Goal: Information Seeking & Learning: Learn about a topic

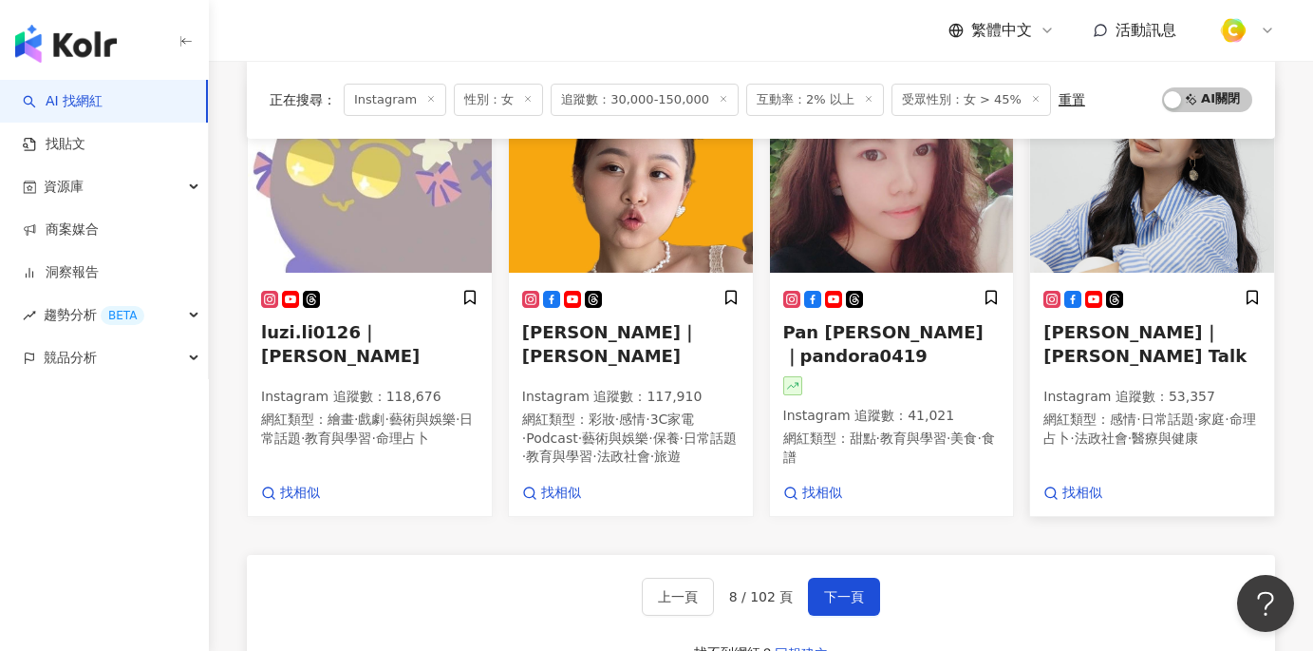
scroll to position [1038, 0]
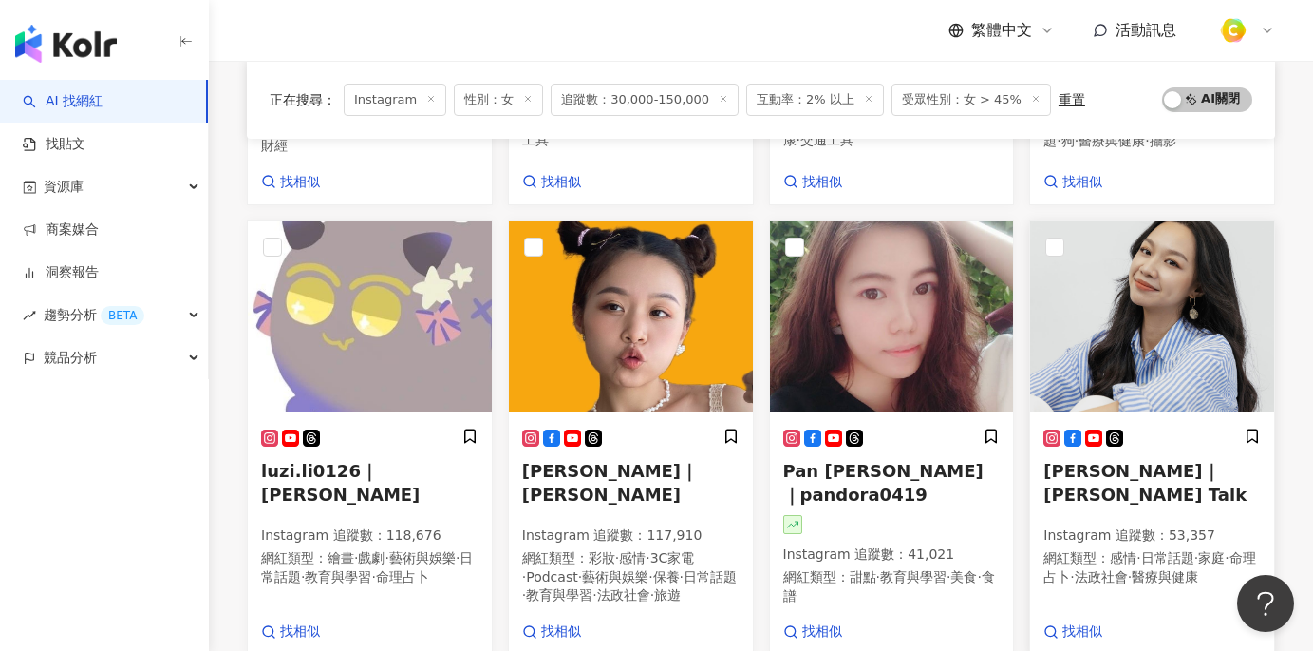
click at [1140, 304] on img at bounding box center [1152, 316] width 244 height 190
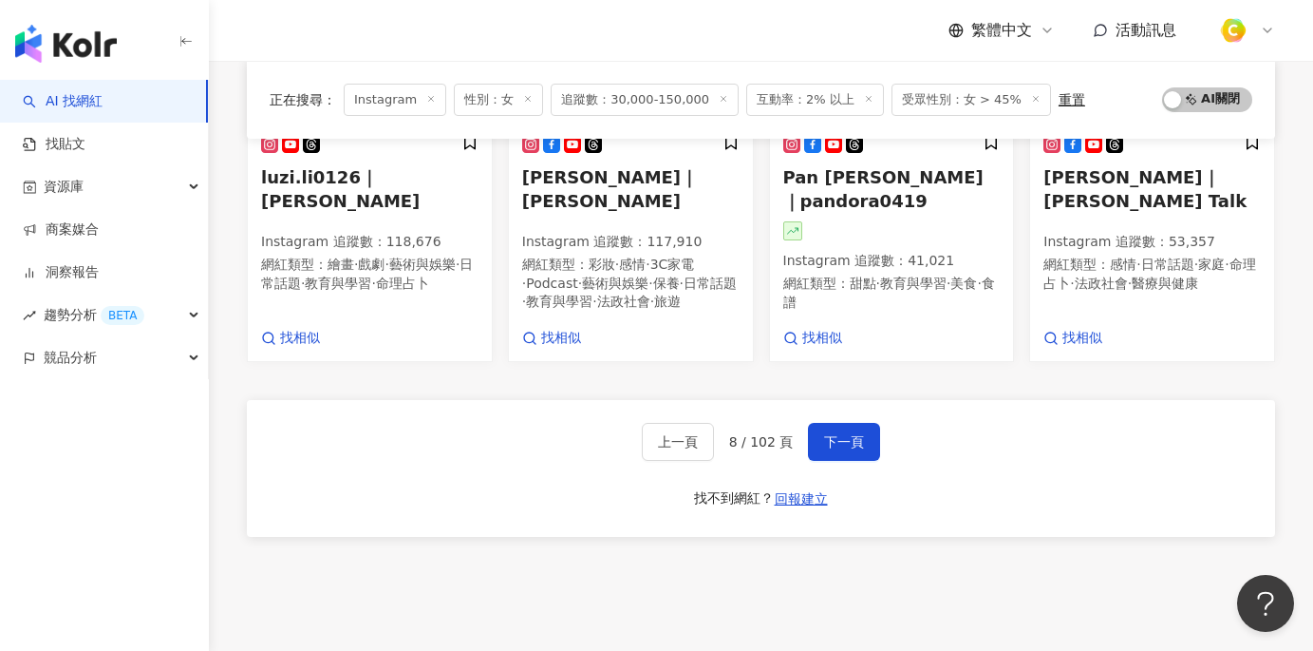
scroll to position [1402, 0]
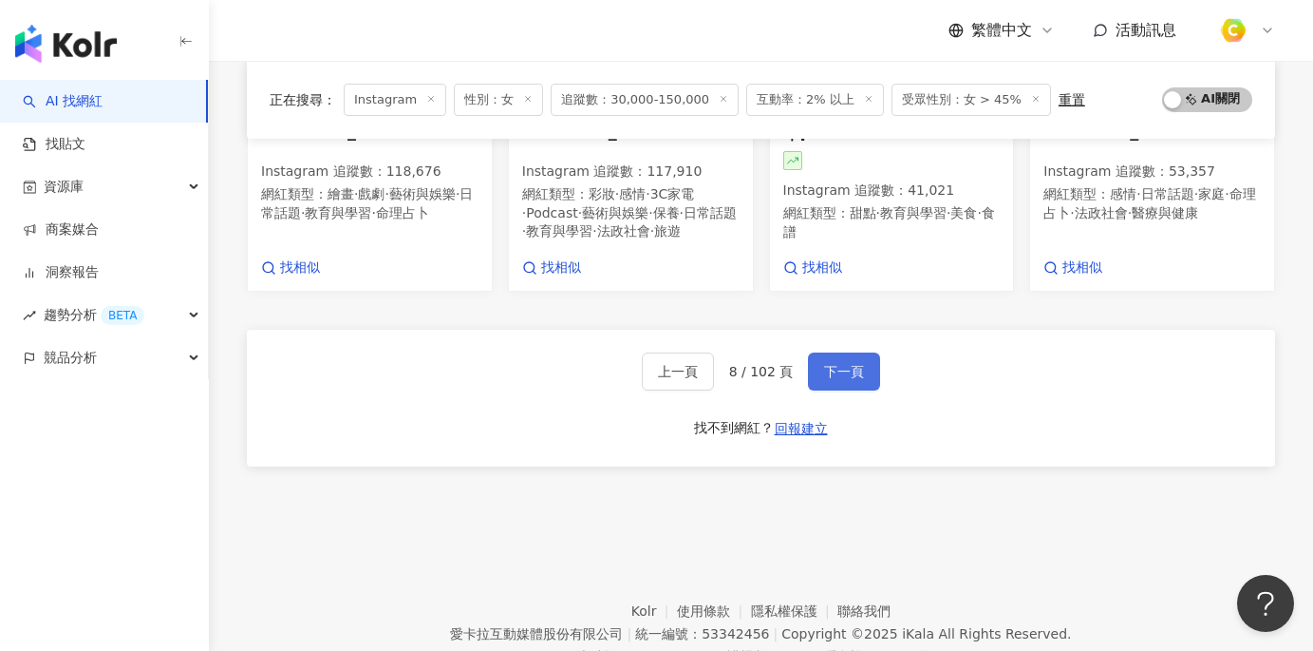
click at [837, 352] on button "下一頁" at bounding box center [844, 371] width 72 height 38
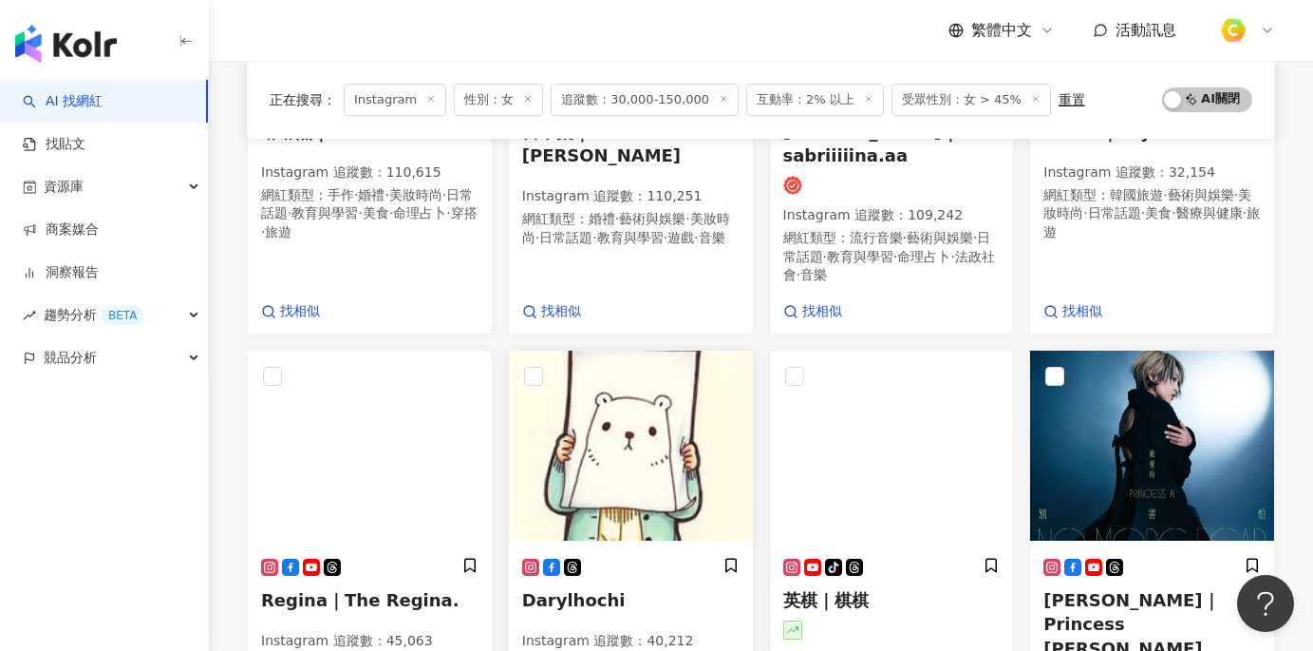
scroll to position [1070, 0]
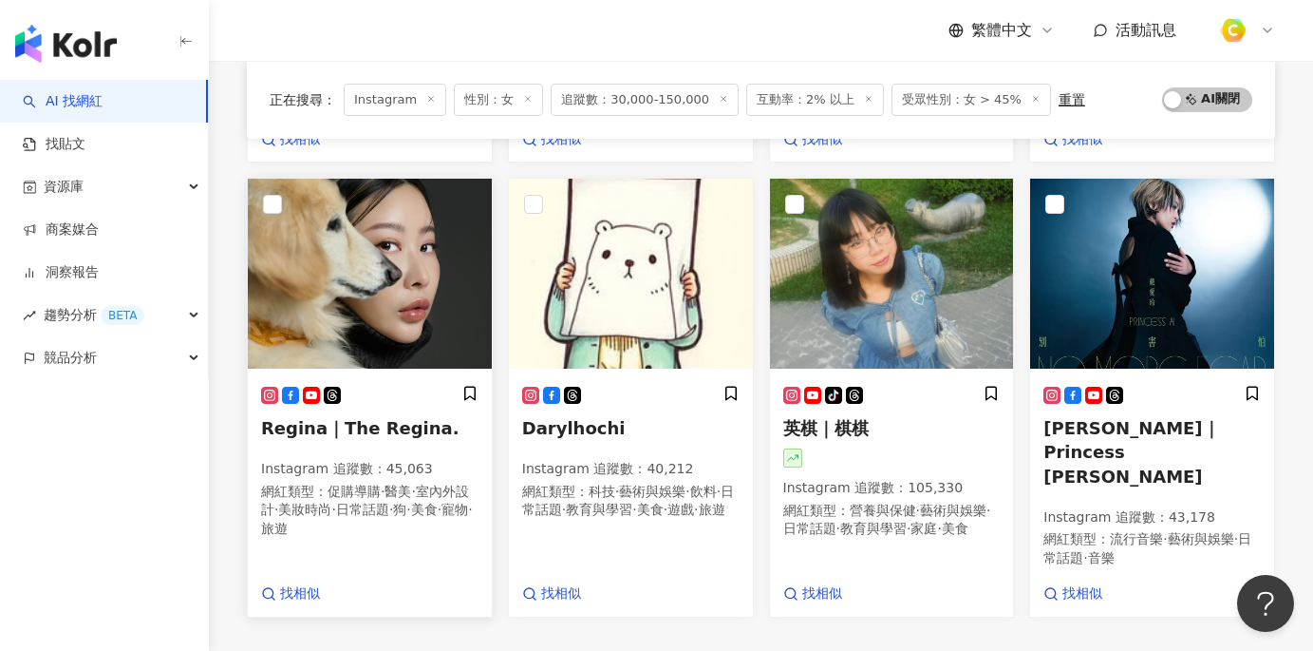
click at [406, 332] on img at bounding box center [370, 274] width 244 height 190
click at [920, 249] on img at bounding box center [892, 274] width 244 height 190
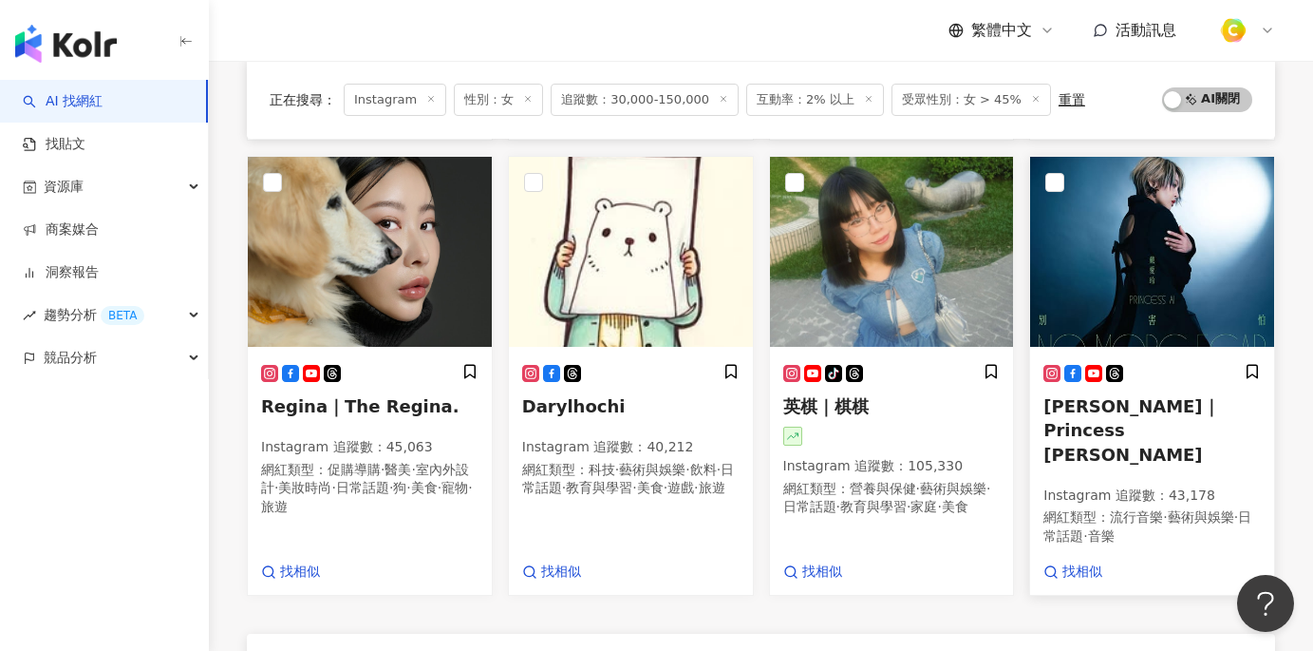
scroll to position [1095, 0]
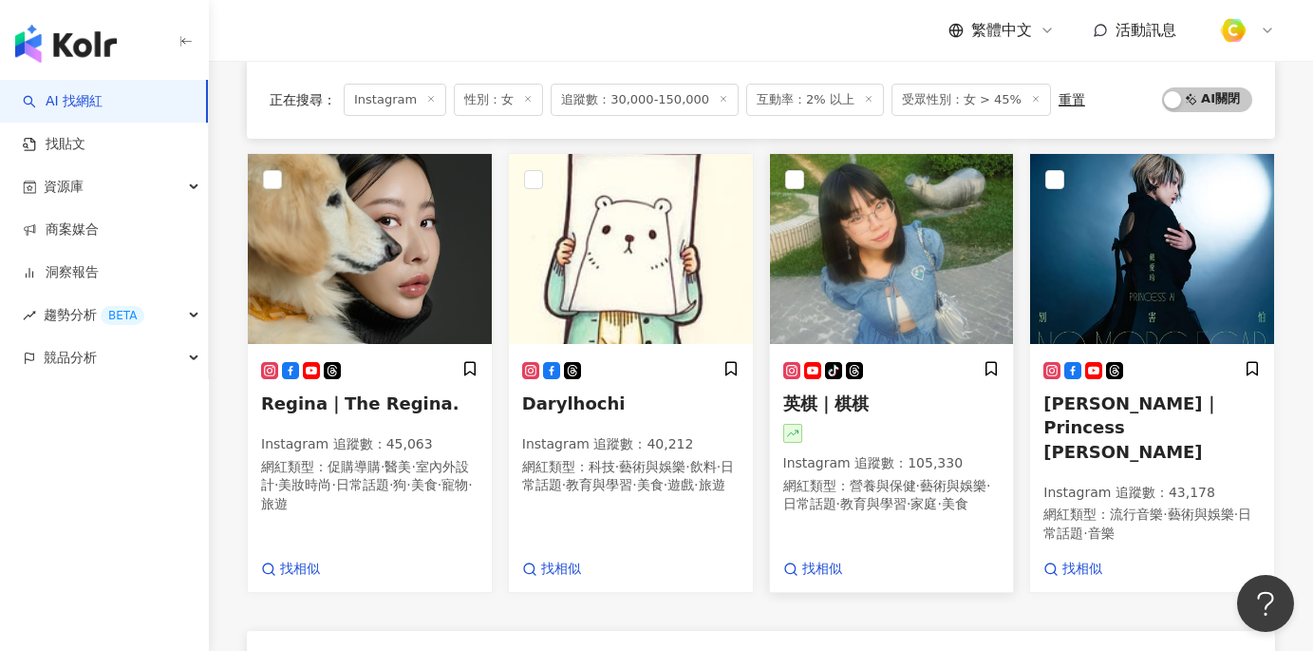
click at [894, 391] on h5 "英棋｜棋棋" at bounding box center [891, 403] width 217 height 24
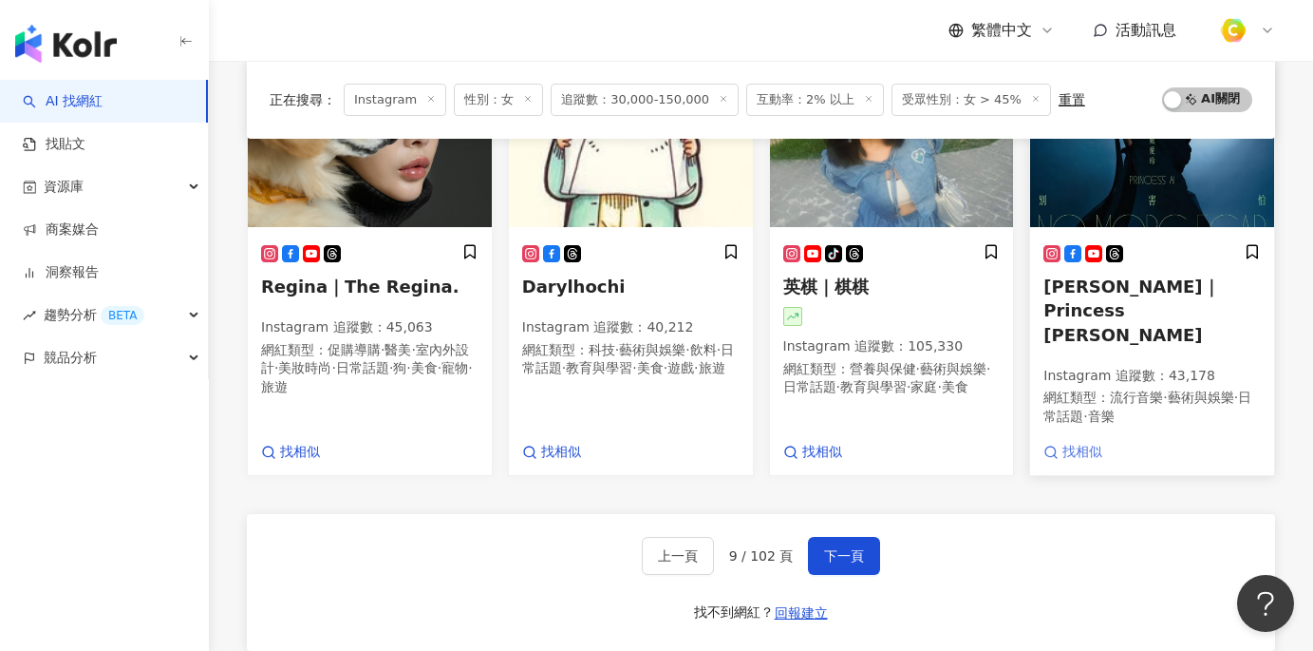
scroll to position [1224, 0]
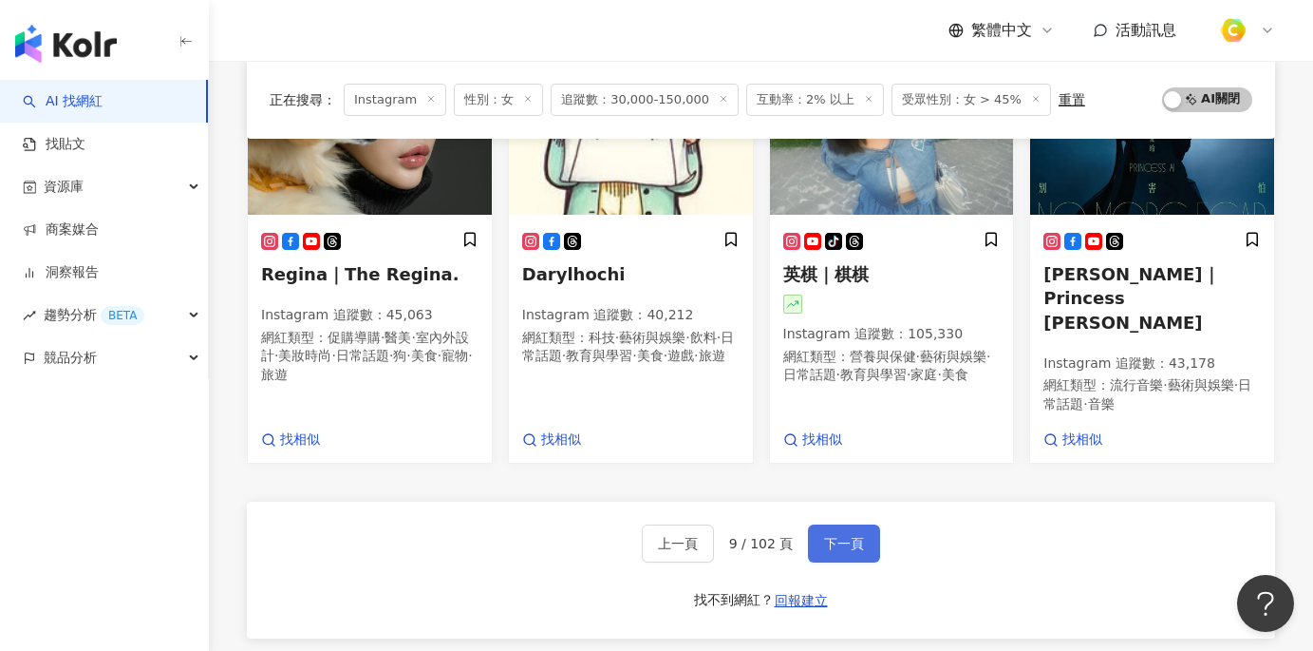
click at [851, 536] on span "下一頁" at bounding box center [844, 543] width 40 height 15
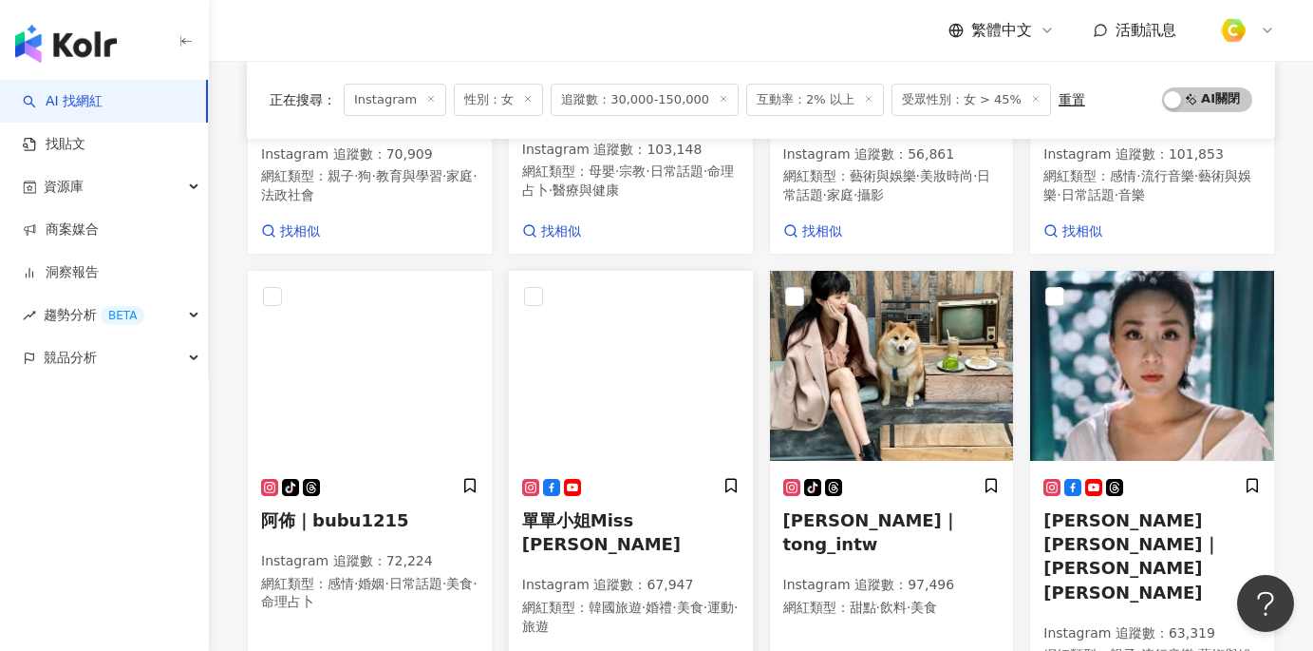
scroll to position [517, 0]
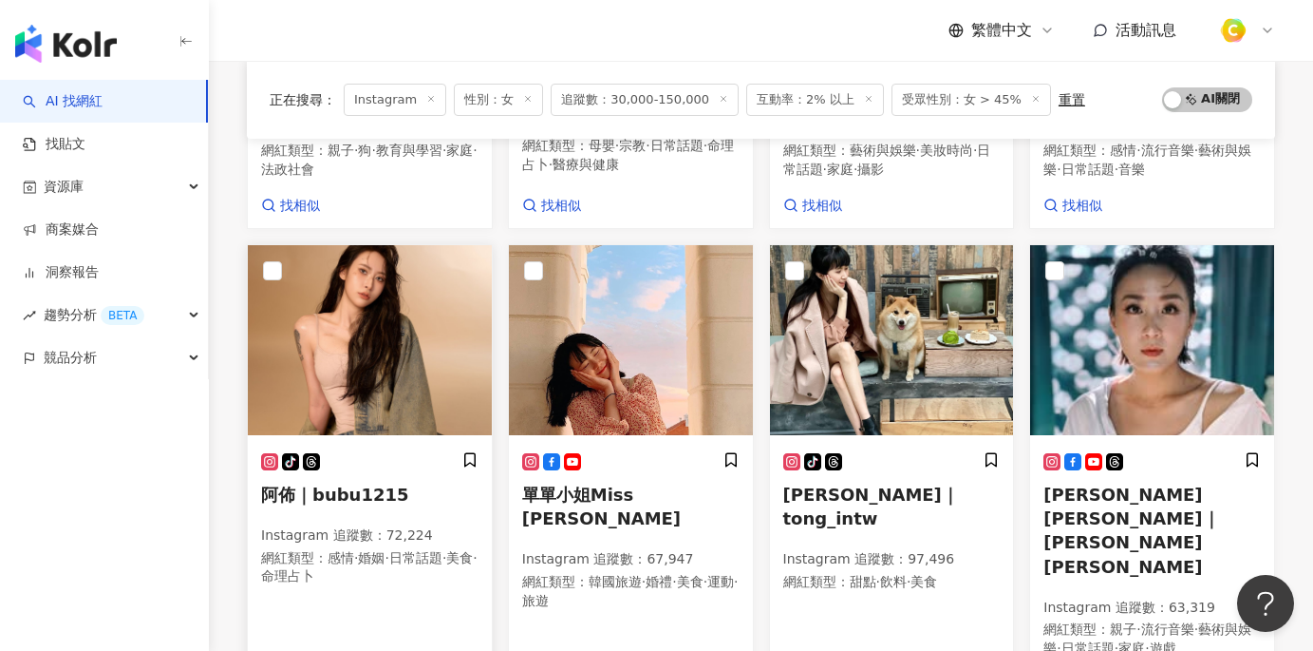
click at [376, 337] on img at bounding box center [370, 340] width 244 height 190
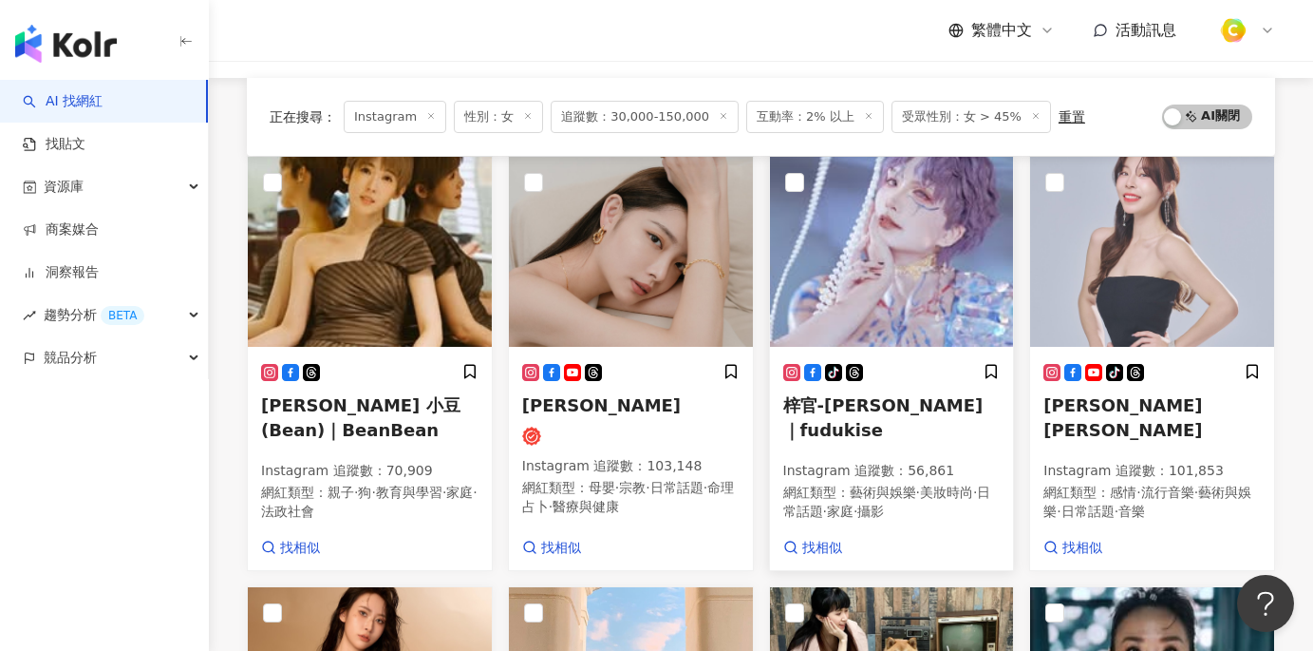
scroll to position [273, 0]
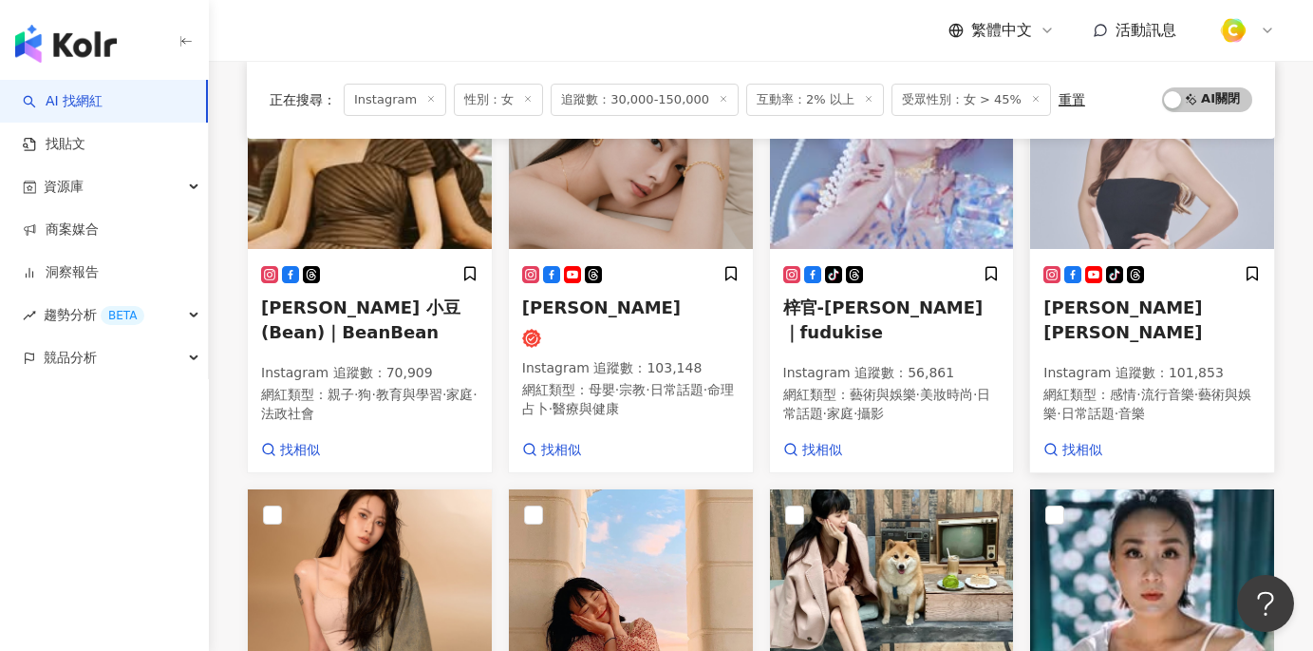
click at [1146, 318] on h5 "鐘綺 Bell" at bounding box center [1152, 318] width 217 height 47
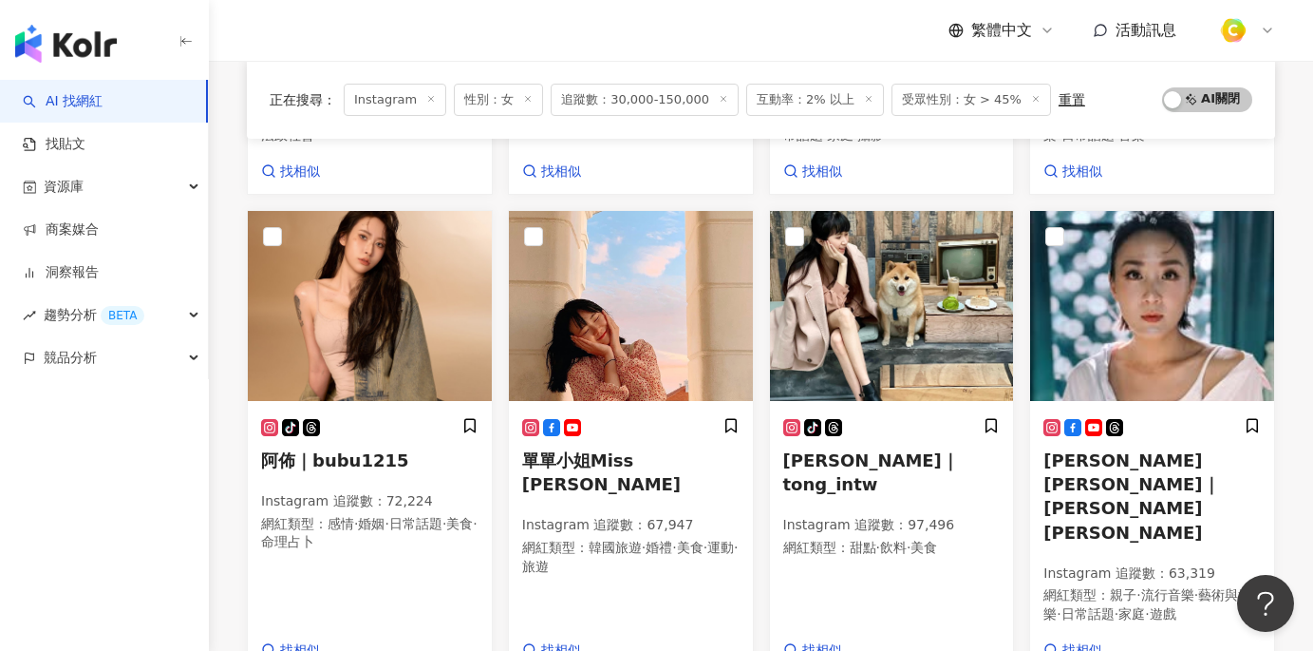
scroll to position [552, 0]
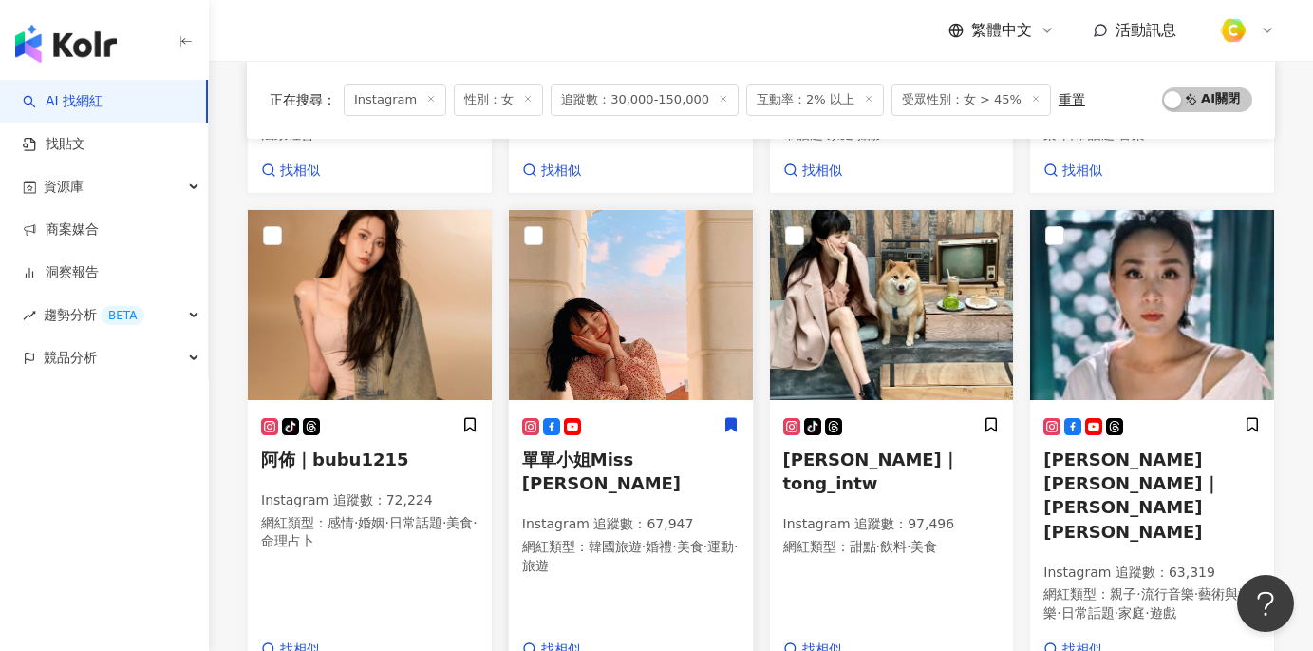
click at [645, 372] on img at bounding box center [631, 305] width 244 height 190
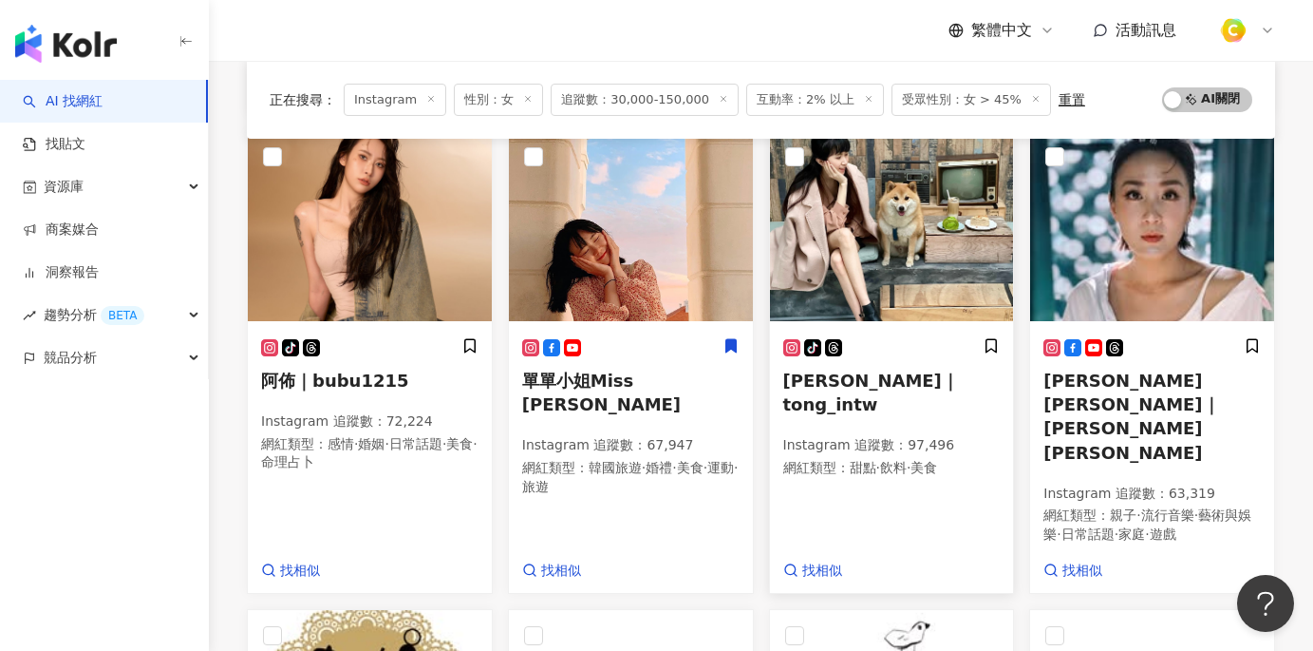
scroll to position [634, 0]
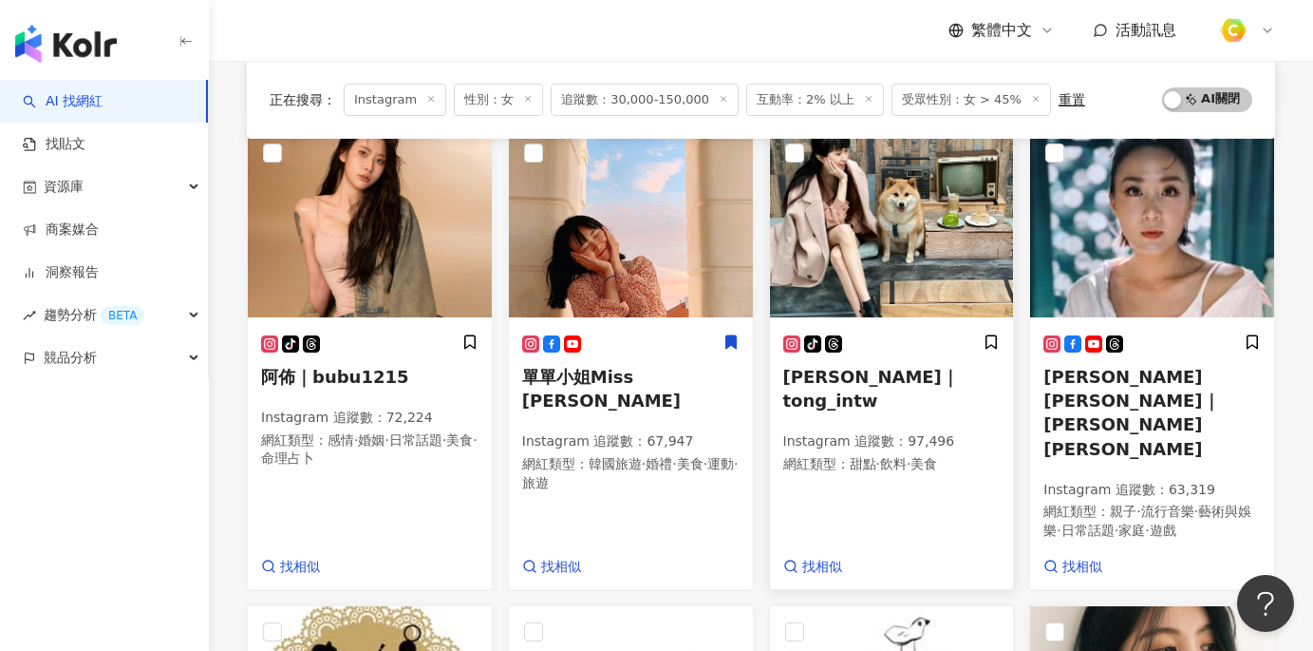
click at [912, 391] on div "tiktok-icon 彤TONG｜tong_intw Instagram 追蹤數 ： 97,496 網紅類型 ： 甜點 · 飲料 · 美食" at bounding box center [891, 411] width 217 height 157
click at [1224, 406] on h5 "璽恩SiEn Vanessa｜SiEn Vanessa" at bounding box center [1152, 413] width 217 height 96
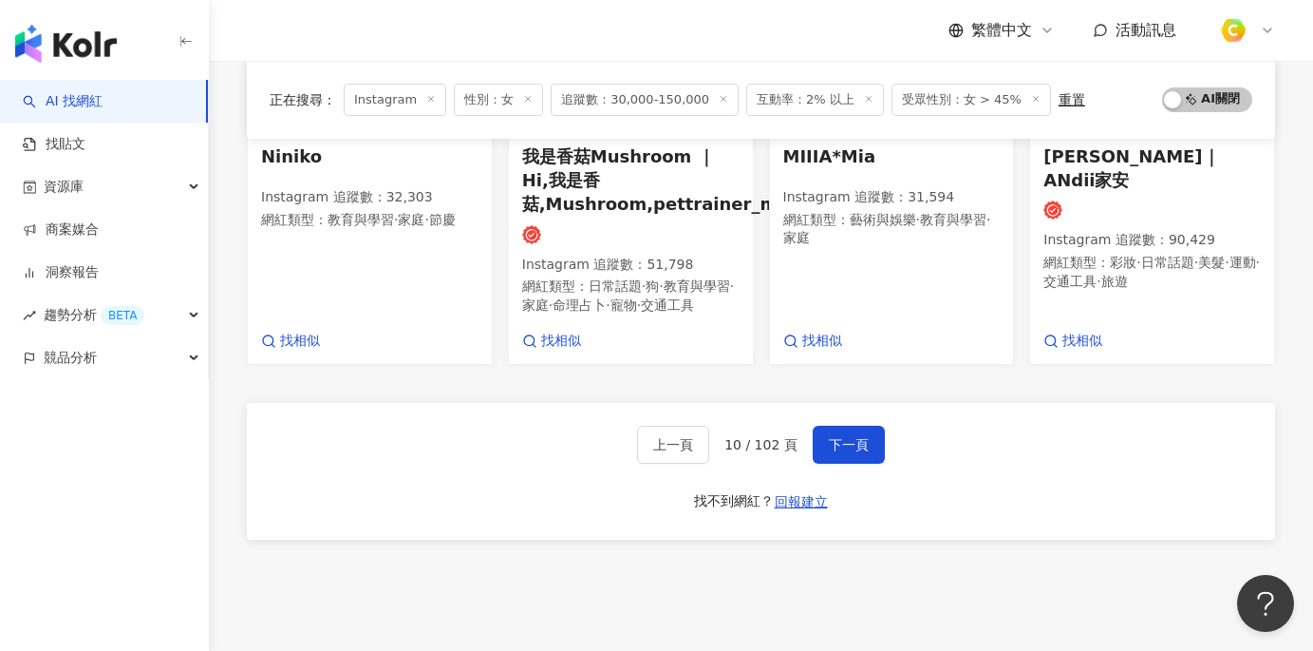
scroll to position [1431, 0]
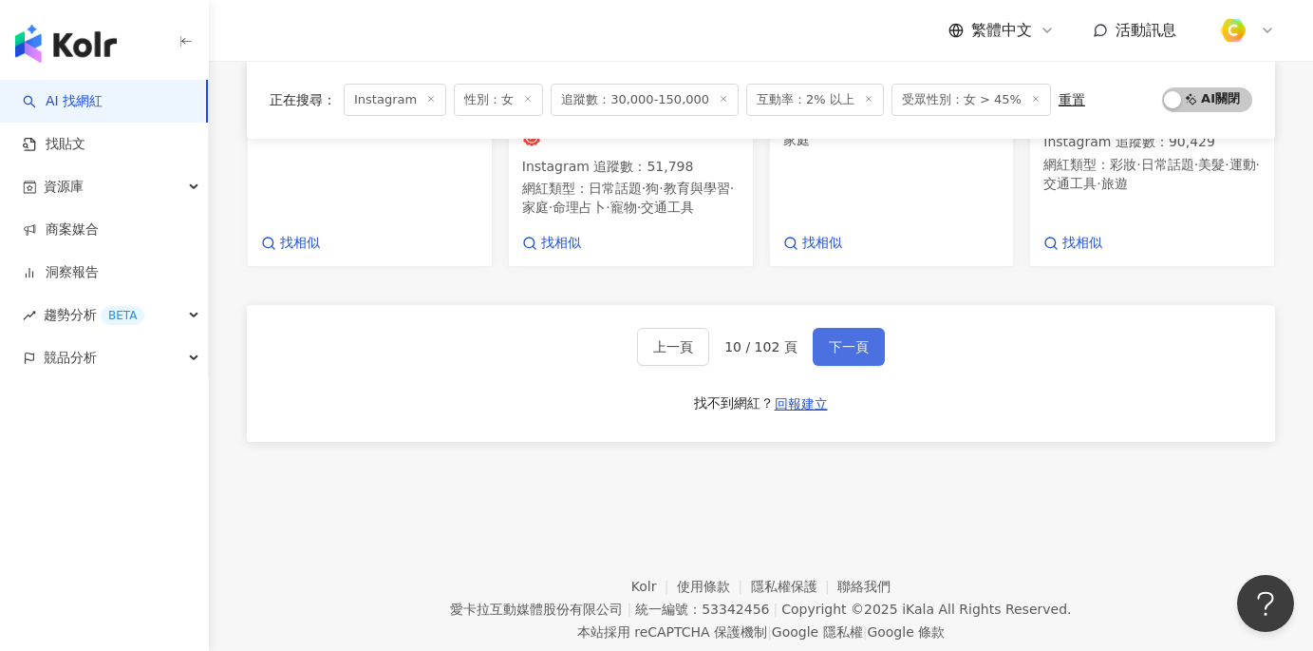
click at [852, 339] on span "下一頁" at bounding box center [849, 346] width 40 height 15
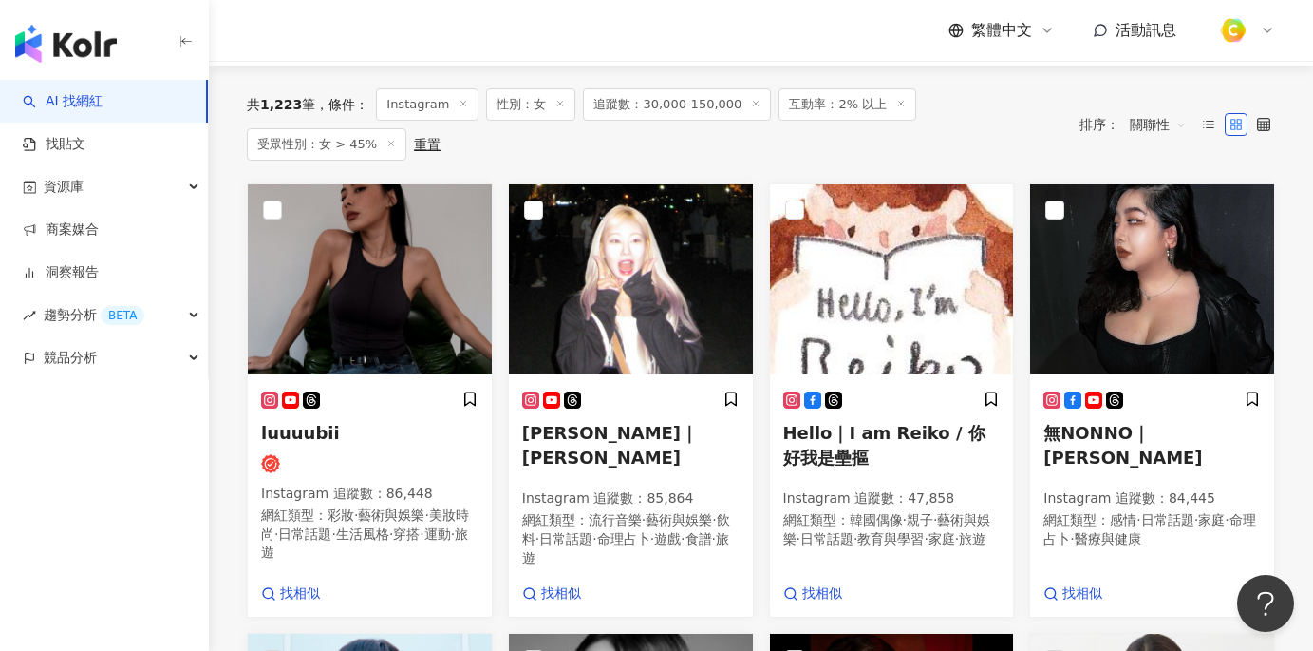
scroll to position [157, 0]
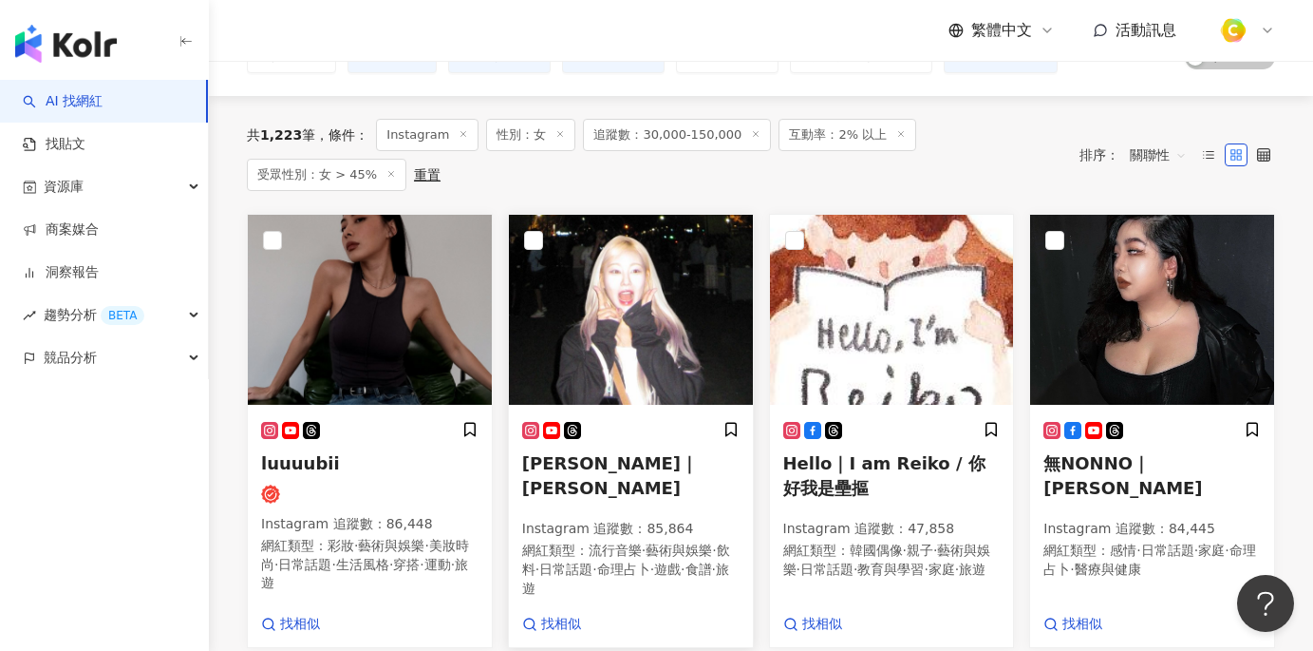
click at [648, 341] on img at bounding box center [631, 310] width 244 height 190
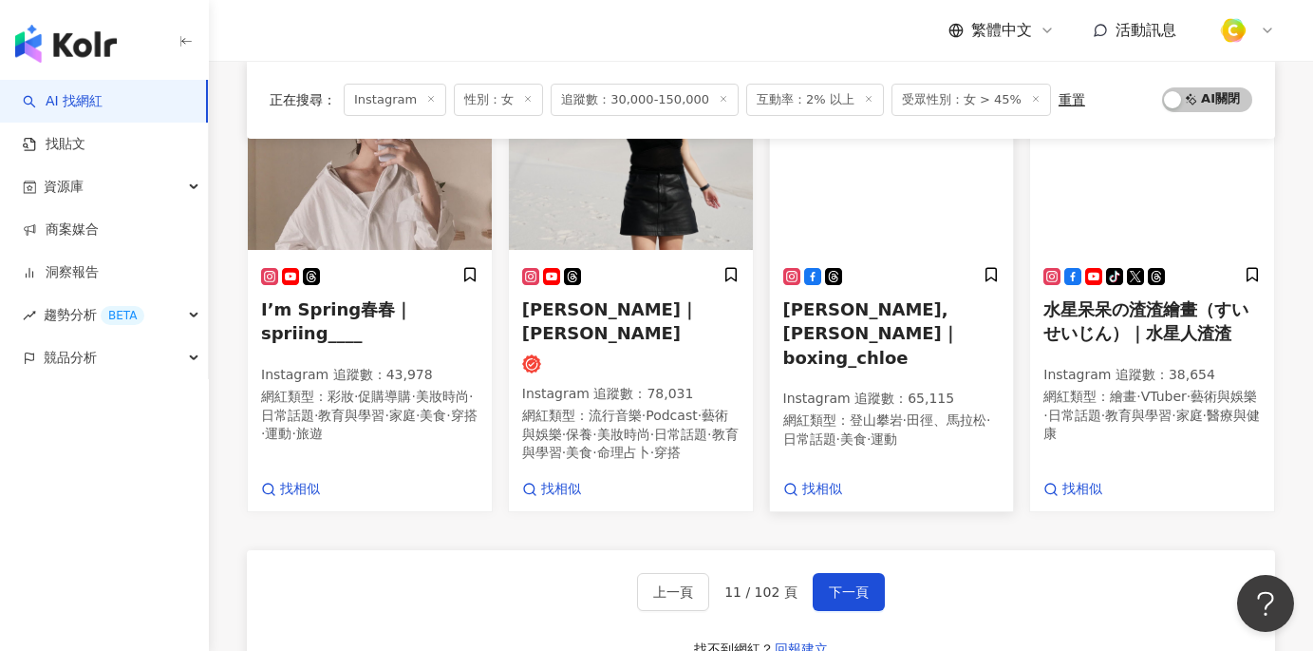
scroll to position [1176, 0]
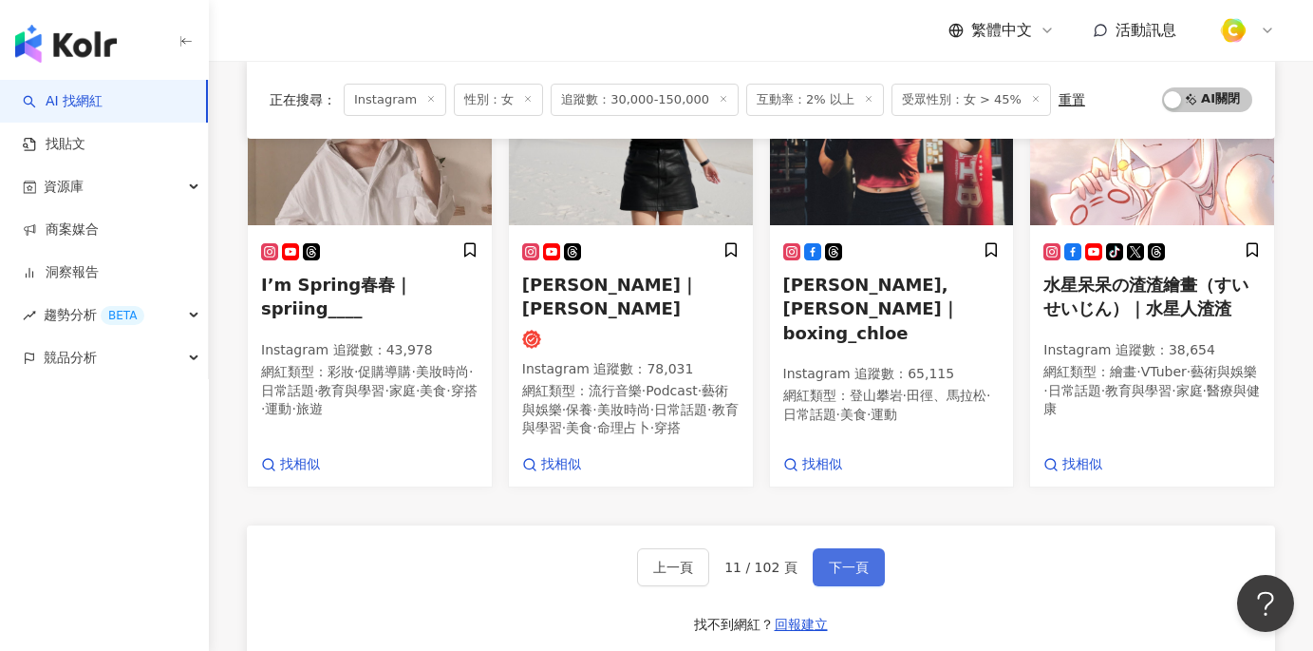
click at [842, 559] on span "下一頁" at bounding box center [849, 566] width 40 height 15
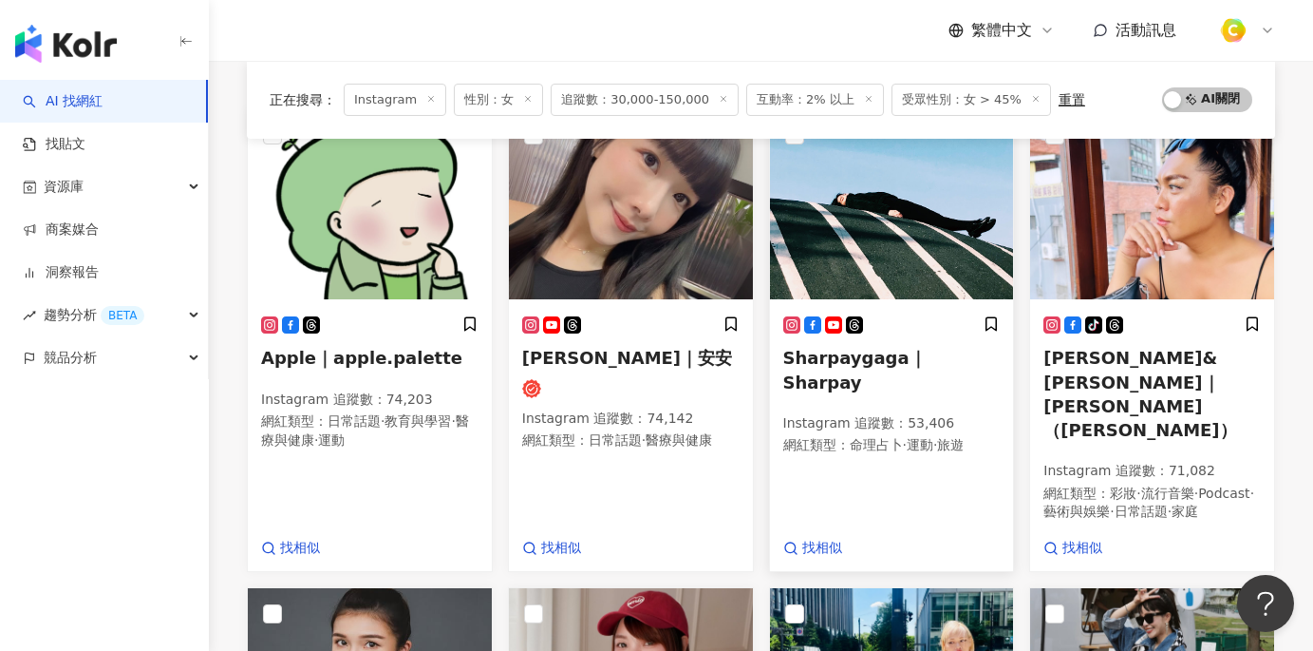
scroll to position [190, 0]
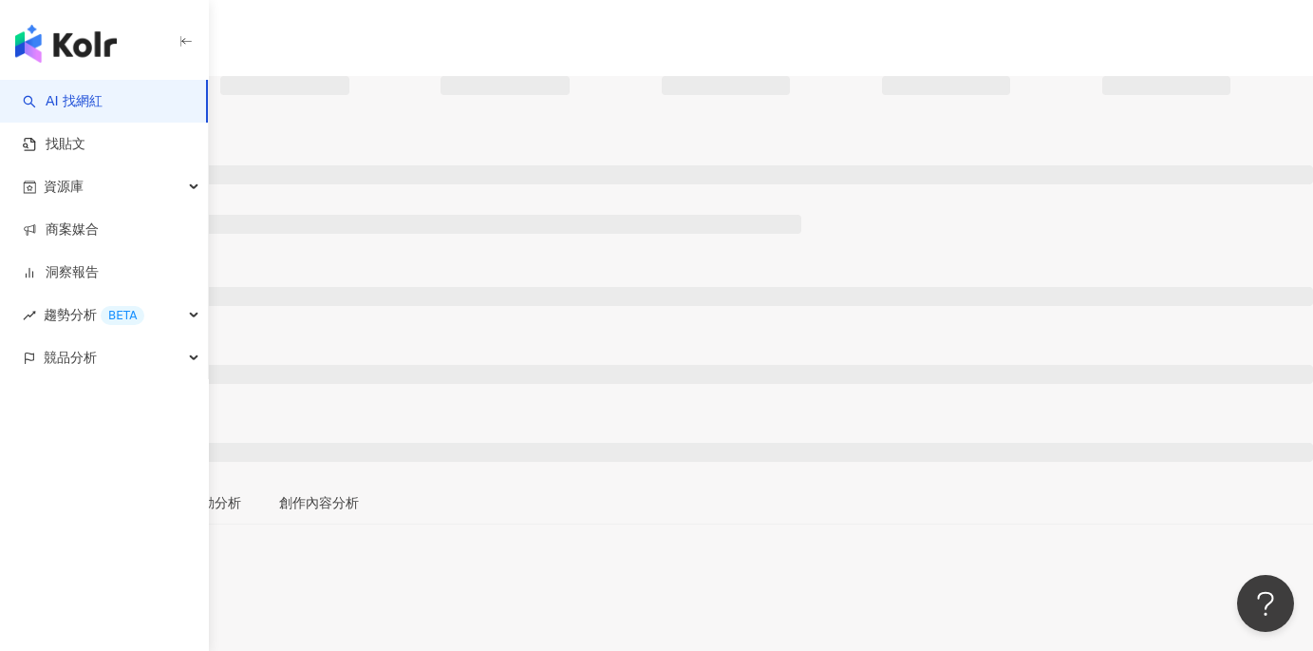
scroll to position [134, 0]
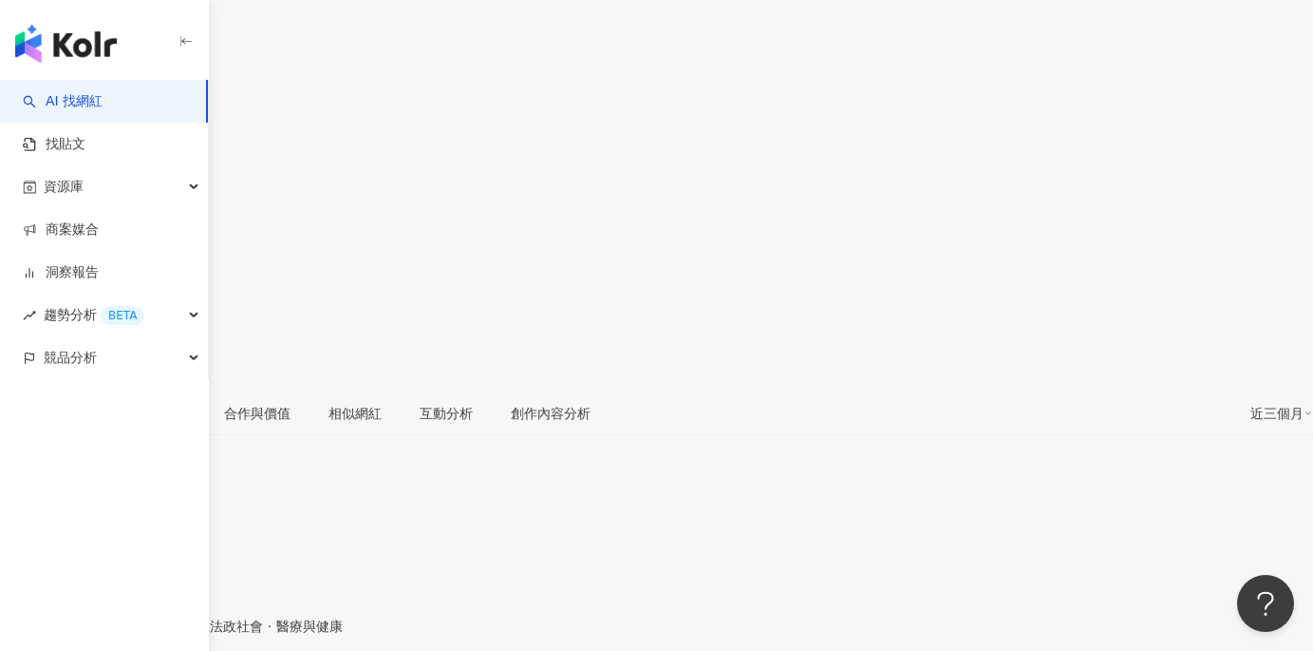
scroll to position [379, 0]
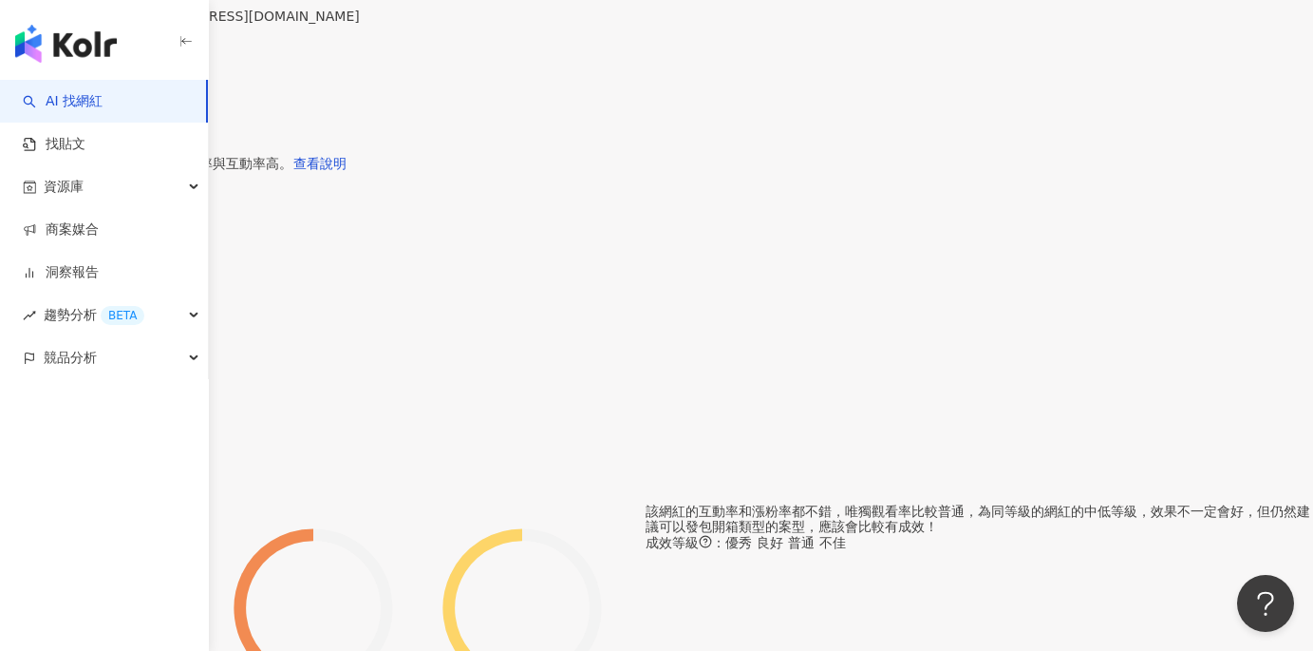
scroll to position [990, 0]
drag, startPoint x: 285, startPoint y: 290, endPoint x: 325, endPoint y: 291, distance: 39.9
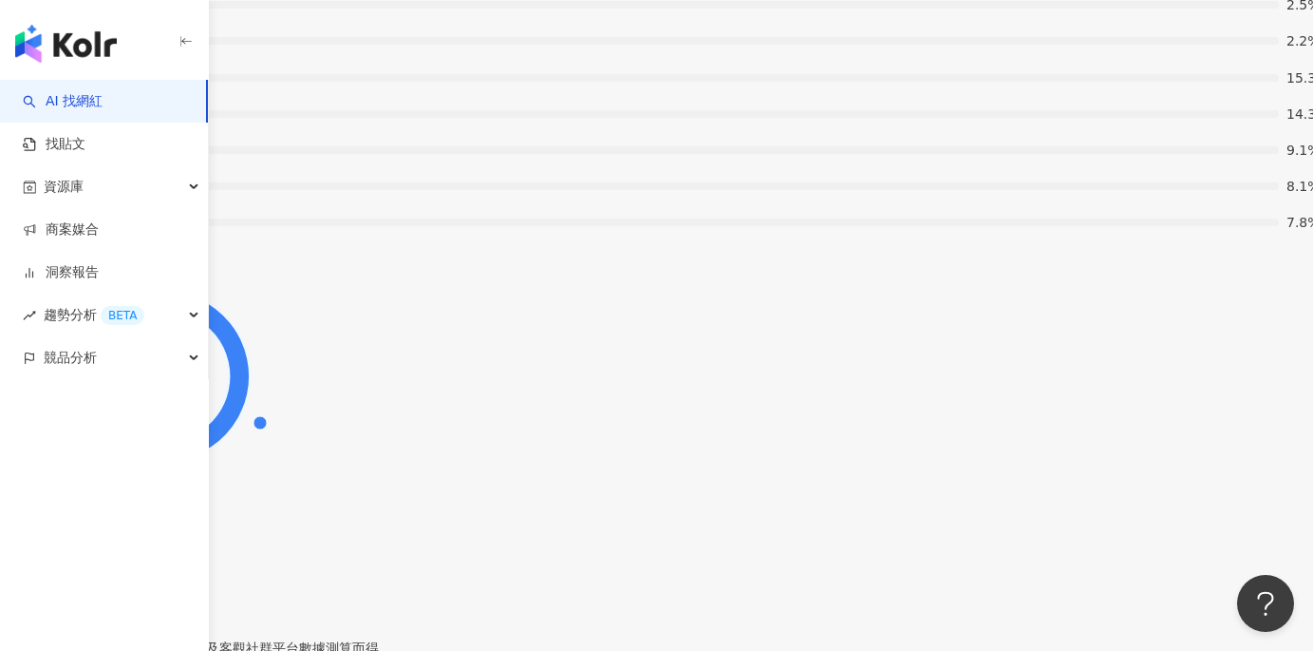
scroll to position [3739, 0]
drag, startPoint x: 283, startPoint y: 319, endPoint x: 339, endPoint y: 318, distance: 56.0
copy div "平均互動數"
drag, startPoint x: 445, startPoint y: 325, endPoint x: 494, endPoint y: 325, distance: 48.4
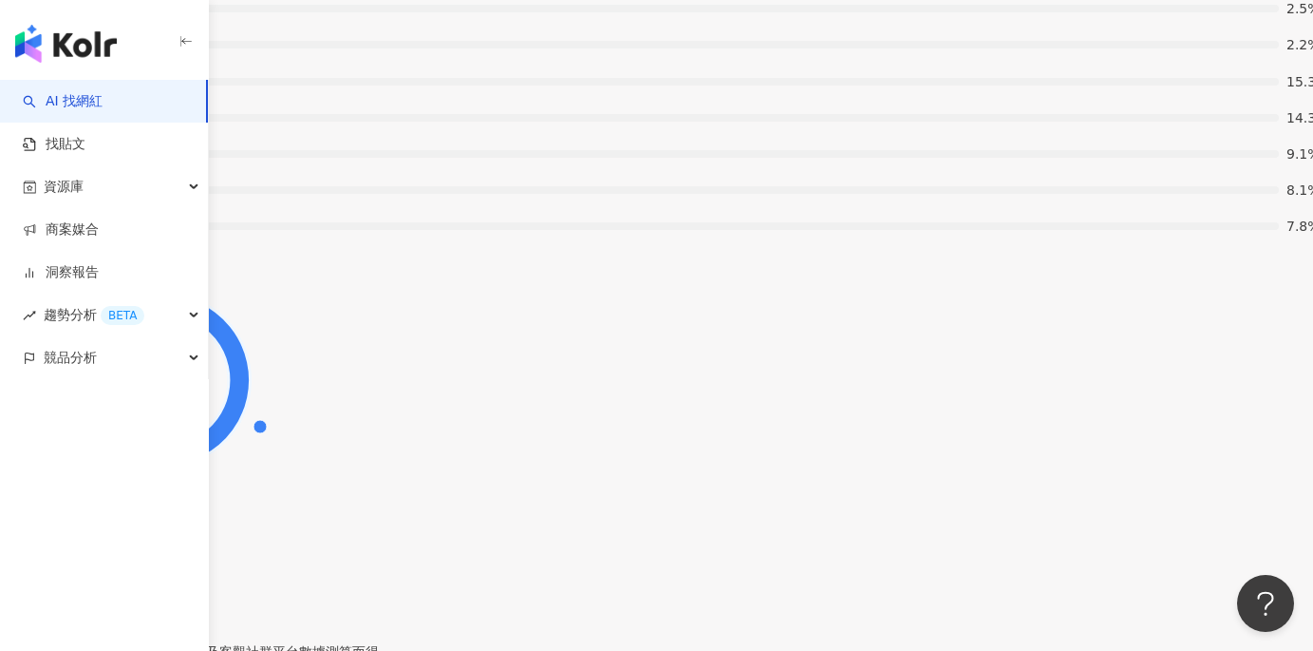
copy div "平均按讚數"
drag, startPoint x: 605, startPoint y: 318, endPoint x: 651, endPoint y: 318, distance: 45.6
copy div "平均留言數"
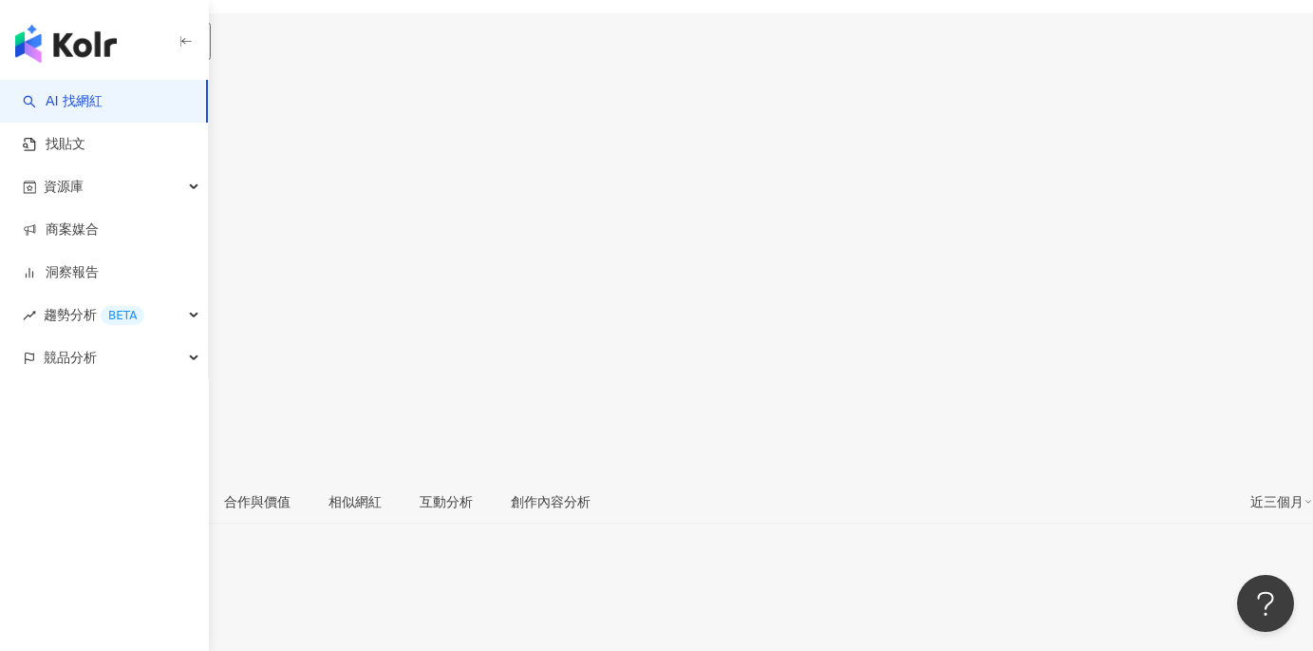
scroll to position [94, 0]
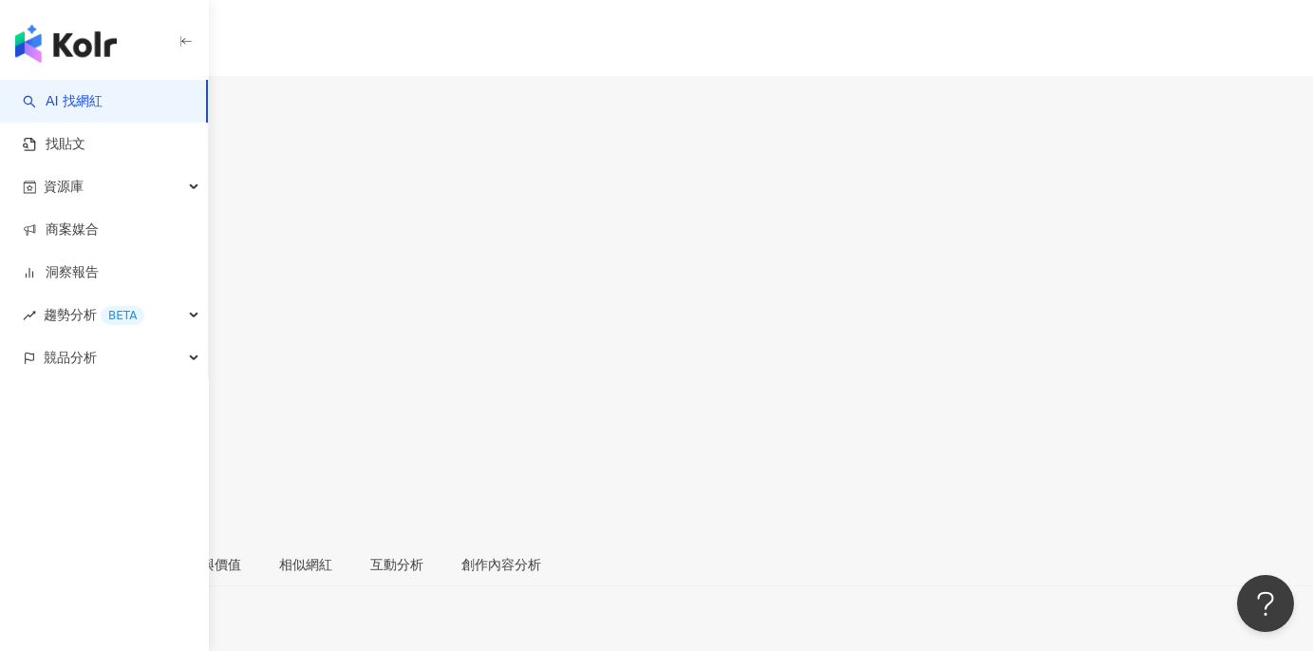
scroll to position [301, 0]
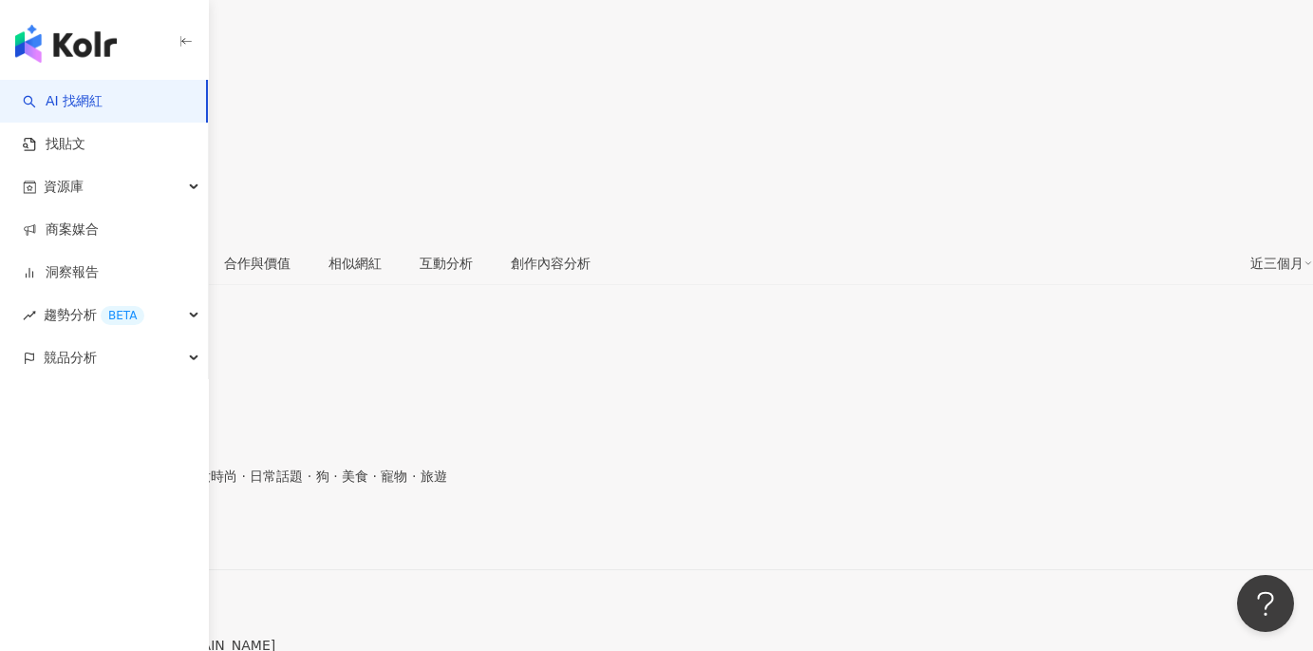
click at [167, 529] on div "[URL][DOMAIN_NAME]" at bounding box center [93, 536] width 148 height 15
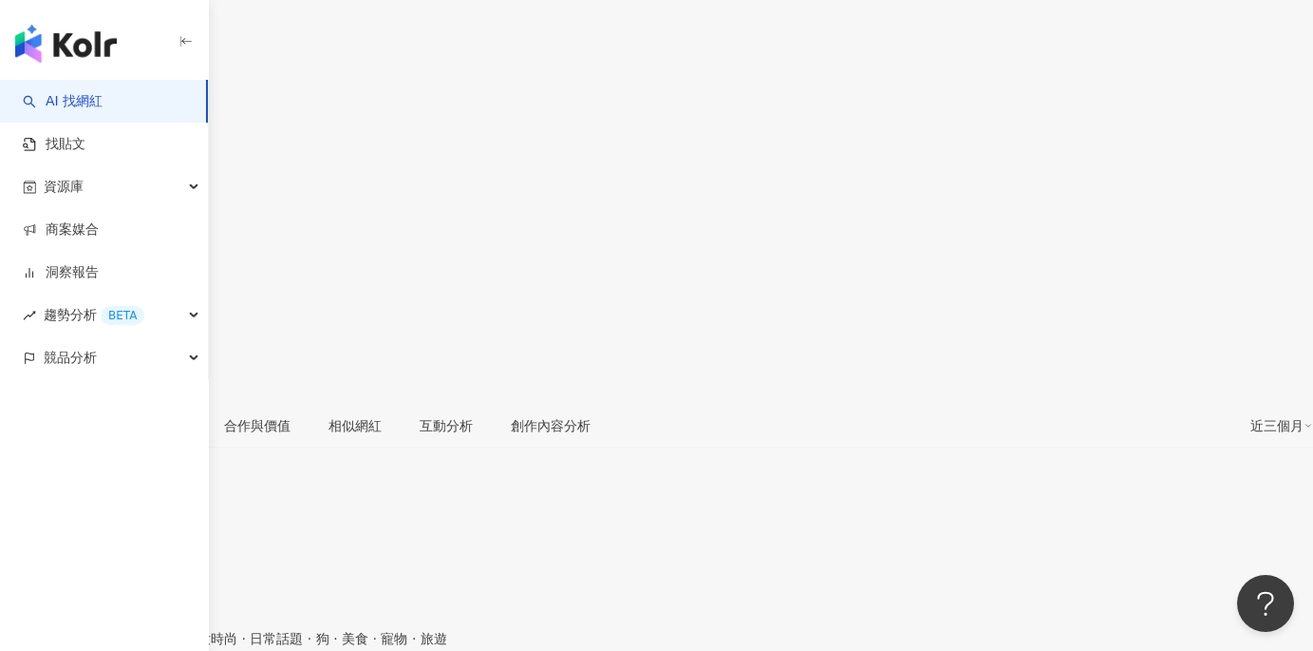
scroll to position [43, 0]
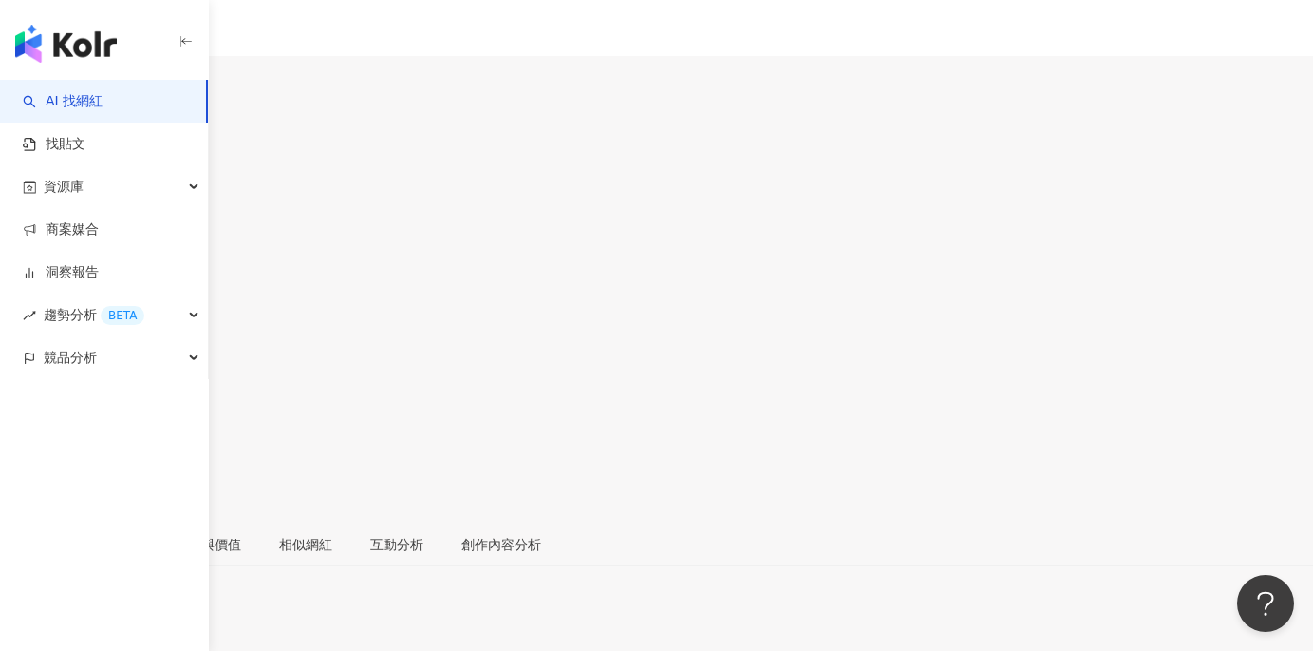
scroll to position [0, 0]
drag, startPoint x: 389, startPoint y: 134, endPoint x: 311, endPoint y: 136, distance: 77.9
click at [311, 136] on div "Regina The Regina., thereginatw 追蹤數 45,063 互動率 2.8% 觀看率 159%" at bounding box center [656, 332] width 1313 height 419
copy div "Regina"
click at [80, 243] on span "45,063" at bounding box center [40, 256] width 80 height 27
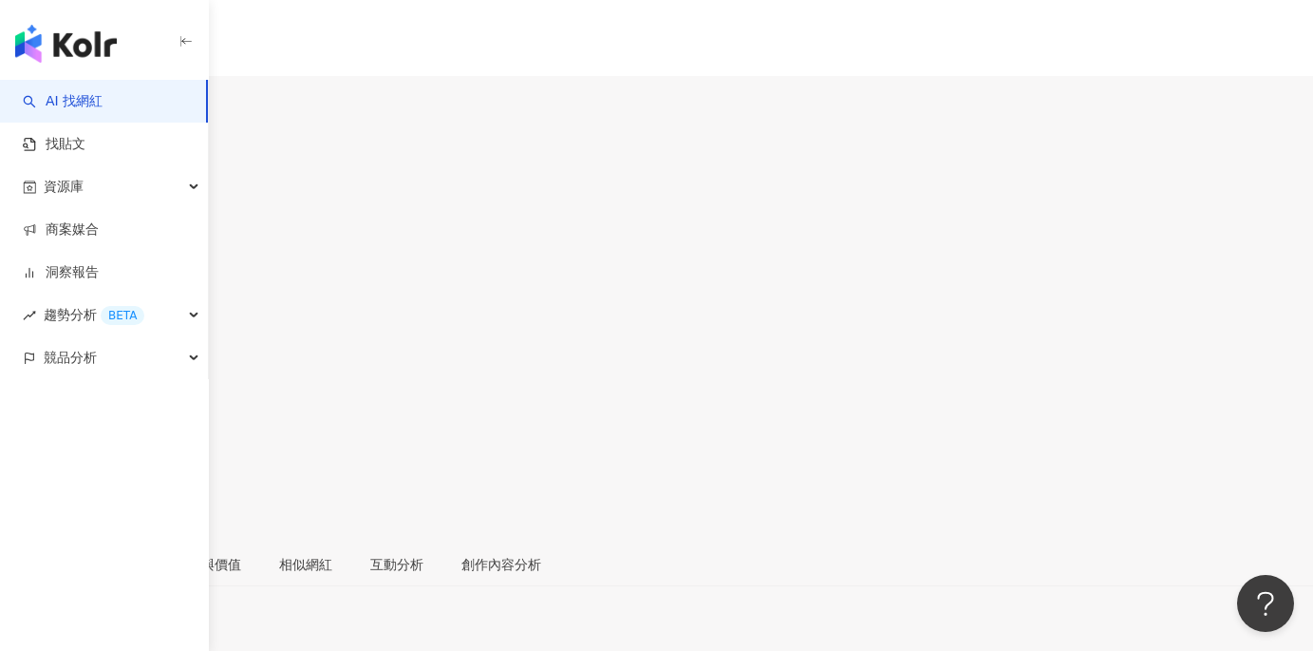
copy span "45,063"
drag, startPoint x: 893, startPoint y: 157, endPoint x: 946, endPoint y: 156, distance: 53.2
click at [946, 300] on div "2.8%" at bounding box center [656, 318] width 1313 height 36
copy span "2.8%"
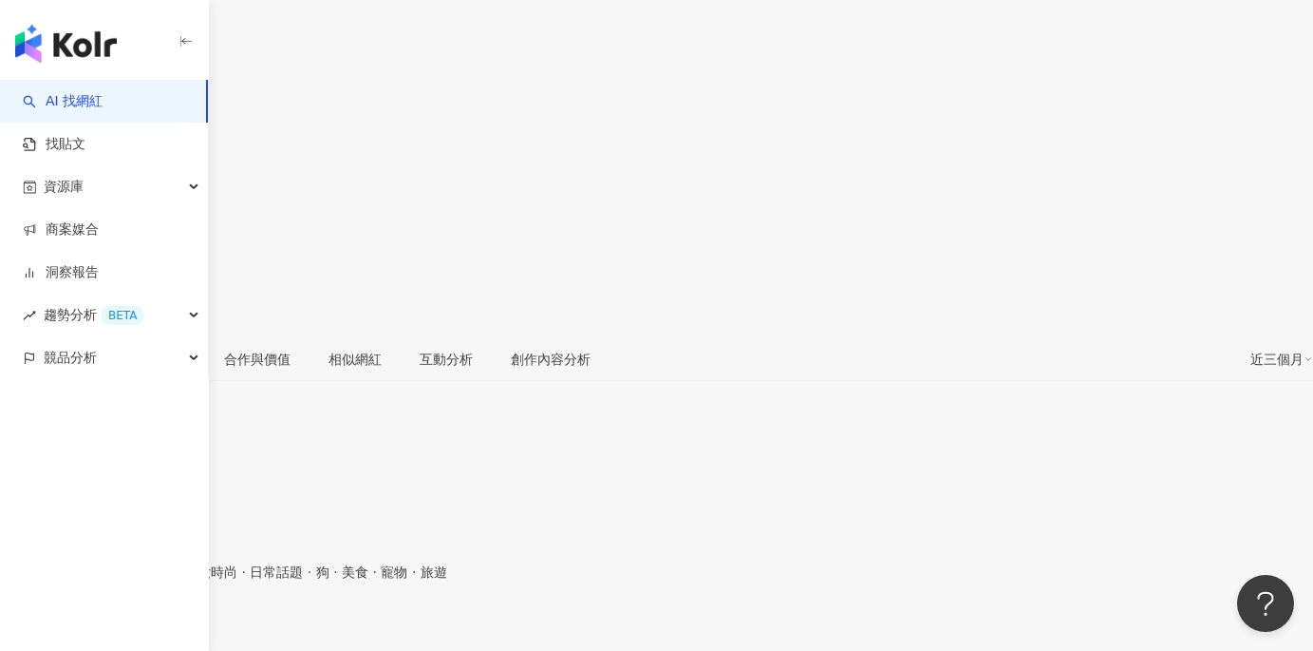
drag, startPoint x: 623, startPoint y: 399, endPoint x: 726, endPoint y: 403, distance: 102.6
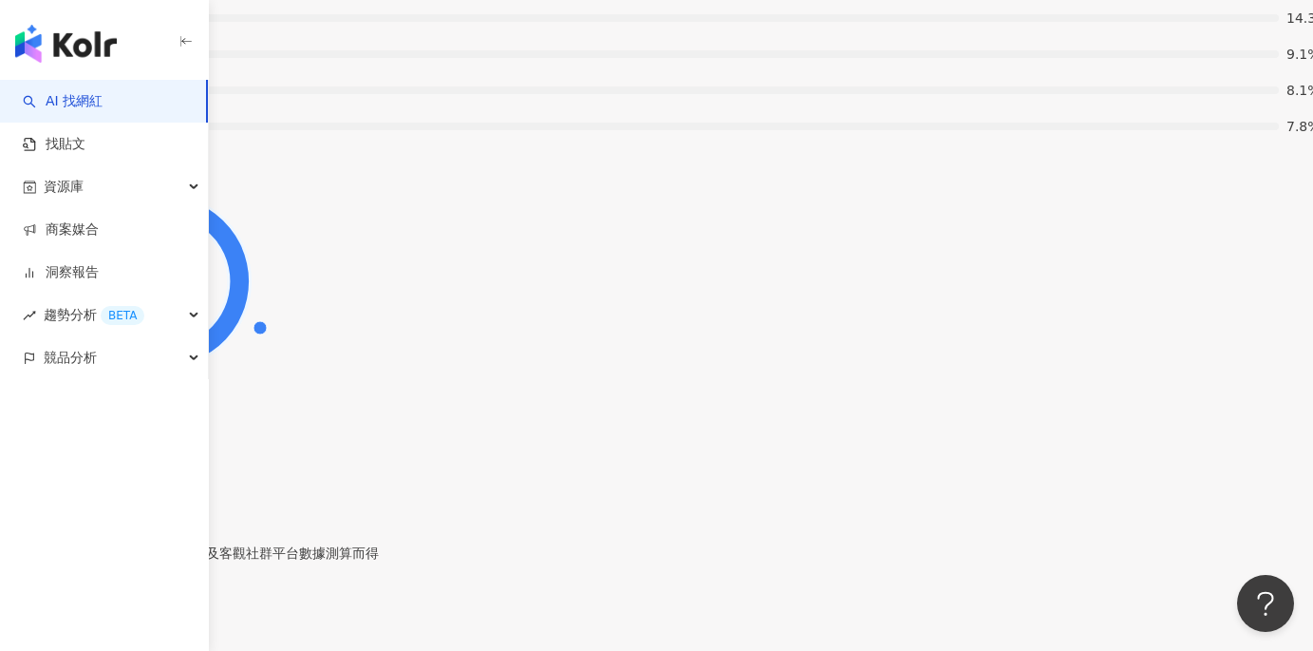
scroll to position [3747, 0]
drag, startPoint x: 284, startPoint y: 343, endPoint x: 331, endPoint y: 348, distance: 47.7
copy div "1,260"
drag, startPoint x: 439, startPoint y: 344, endPoint x: 493, endPoint y: 352, distance: 54.8
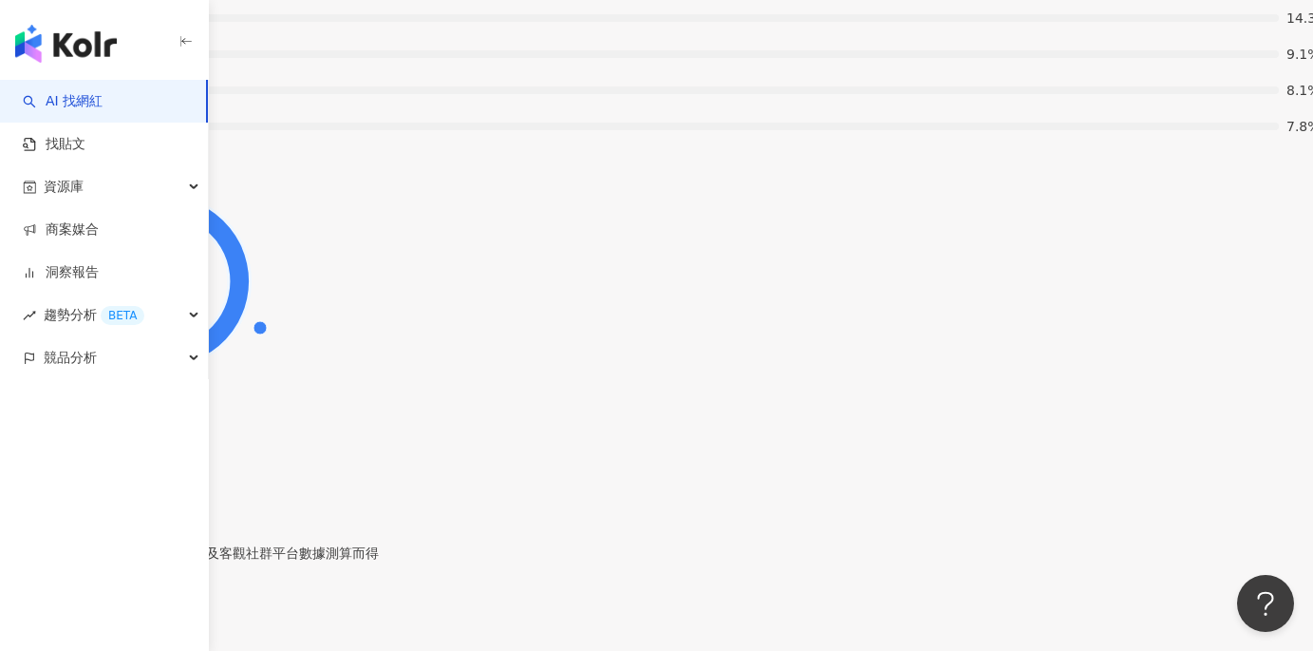
copy div "1,229"
drag, startPoint x: 595, startPoint y: 344, endPoint x: 637, endPoint y: 339, distance: 42.1
copy div "31"
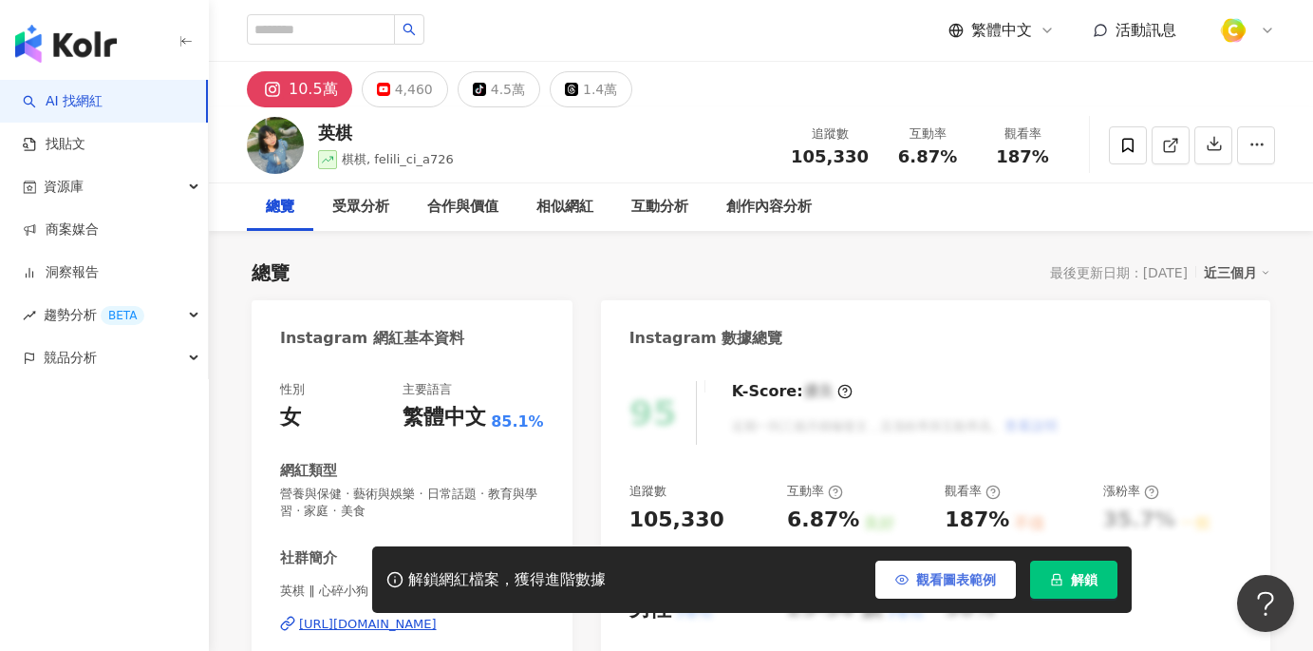
click at [942, 596] on button "觀看圖表範例" at bounding box center [946, 579] width 141 height 38
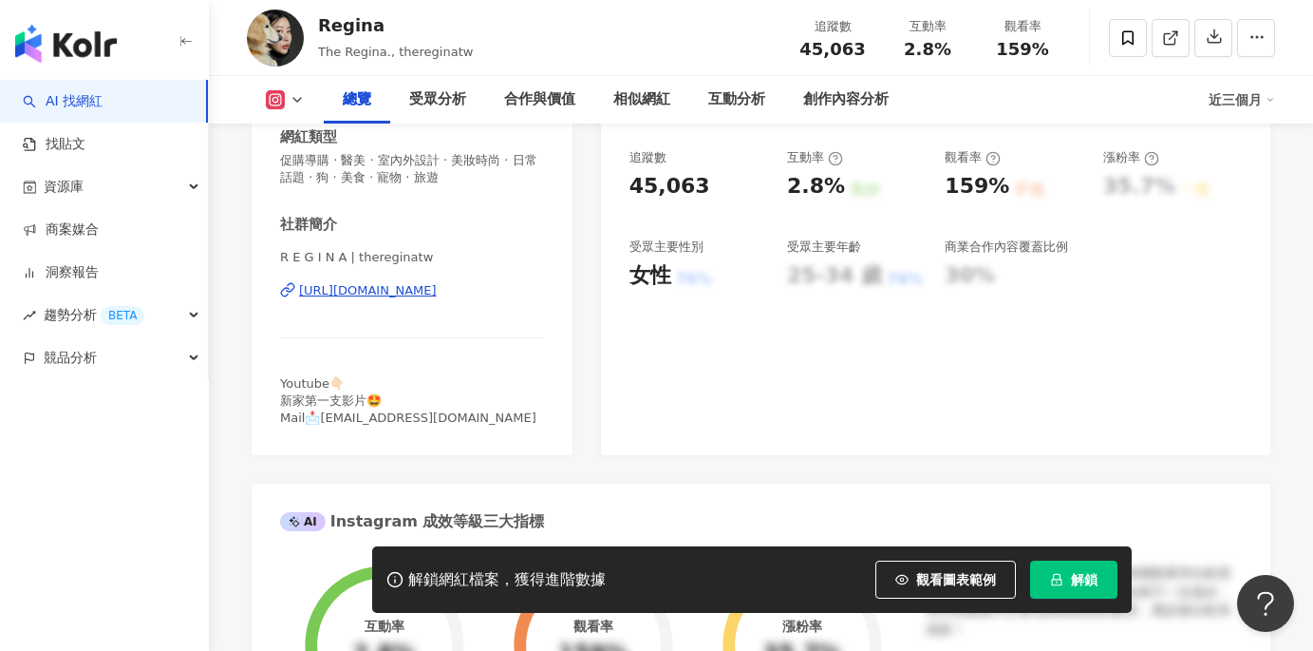
scroll to position [117, 0]
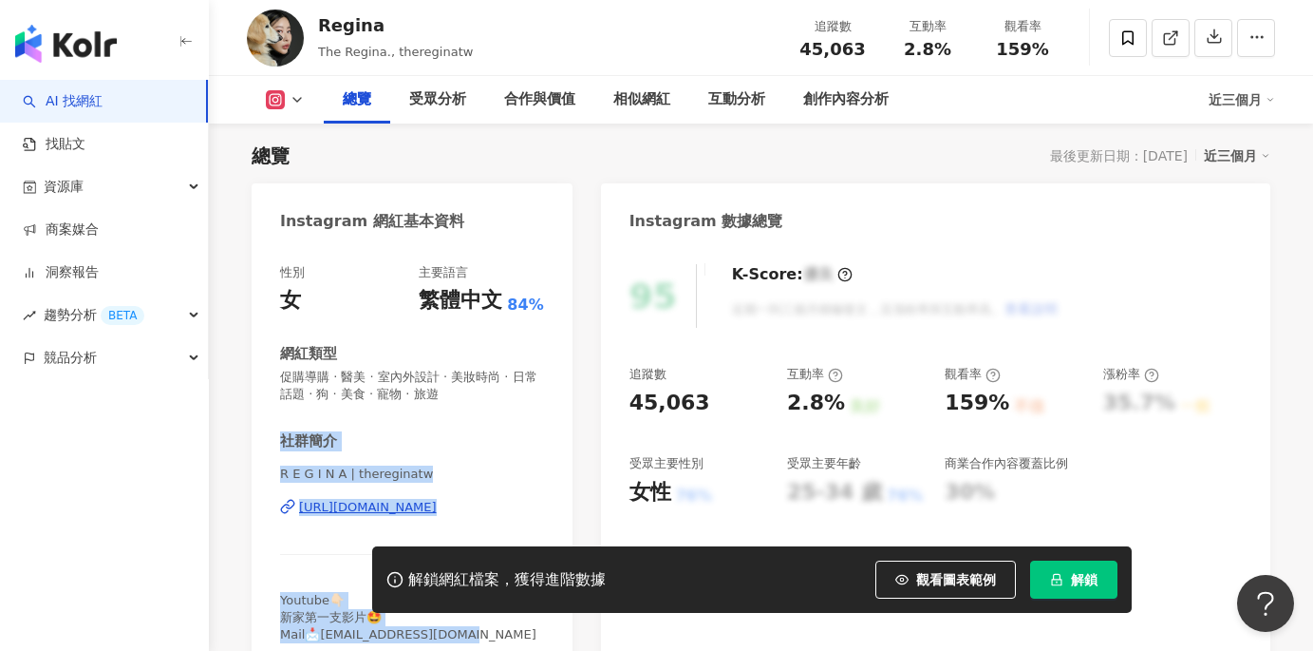
drag, startPoint x: 463, startPoint y: 406, endPoint x: 319, endPoint y: 407, distance: 144.4
click at [319, 407] on div "性別 女 主要語言 繁體中文 84% 網紅類型 促購導購 · 醫美 · 室內外設計 · 美妝時尚 · 日常話題 · 狗 · 美食 · 寵物 · 旅遊 社群簡介…" at bounding box center [412, 453] width 264 height 379
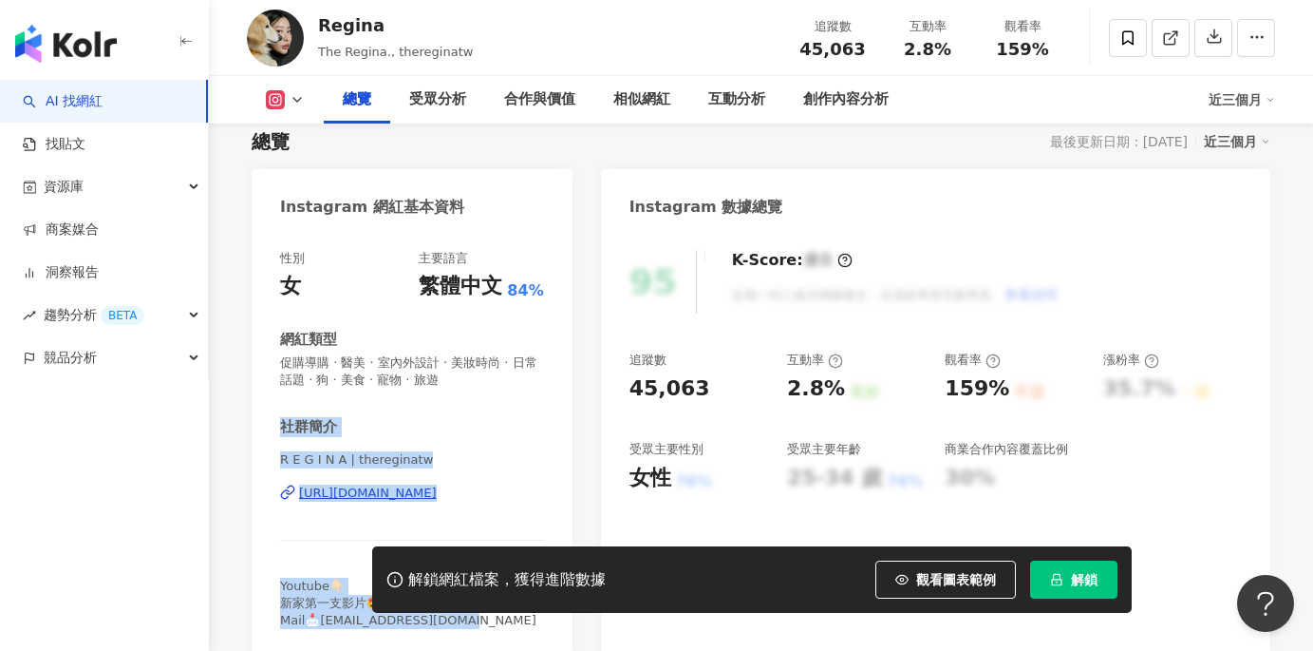
scroll to position [481, 0]
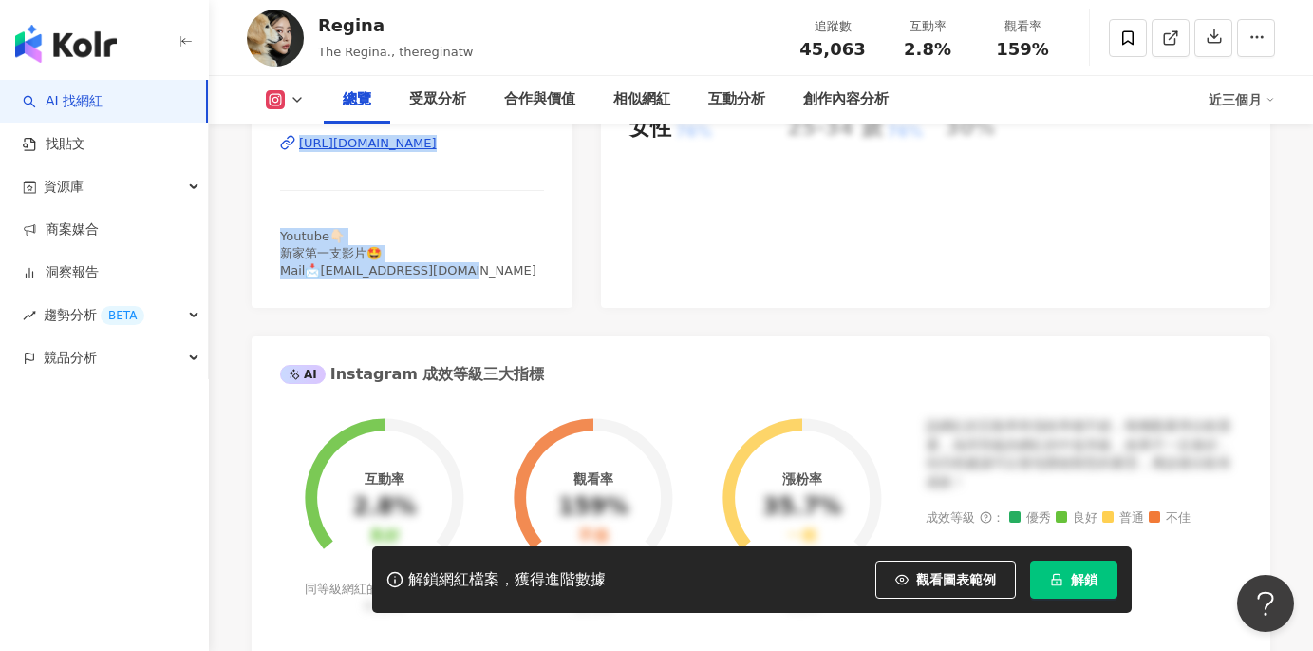
click at [486, 275] on div "Youtube👇🏻 新家第一支影片🤩 Mail📩[EMAIL_ADDRESS][DOMAIN_NAME]" at bounding box center [412, 254] width 264 height 52
drag, startPoint x: 316, startPoint y: 270, endPoint x: 454, endPoint y: 274, distance: 137.8
click at [454, 274] on div "Youtube👇🏻 新家第一支影片🤩 Mail📩[EMAIL_ADDRESS][DOMAIN_NAME]" at bounding box center [412, 254] width 264 height 52
copy span "[EMAIL_ADDRESS][DOMAIN_NAME]"
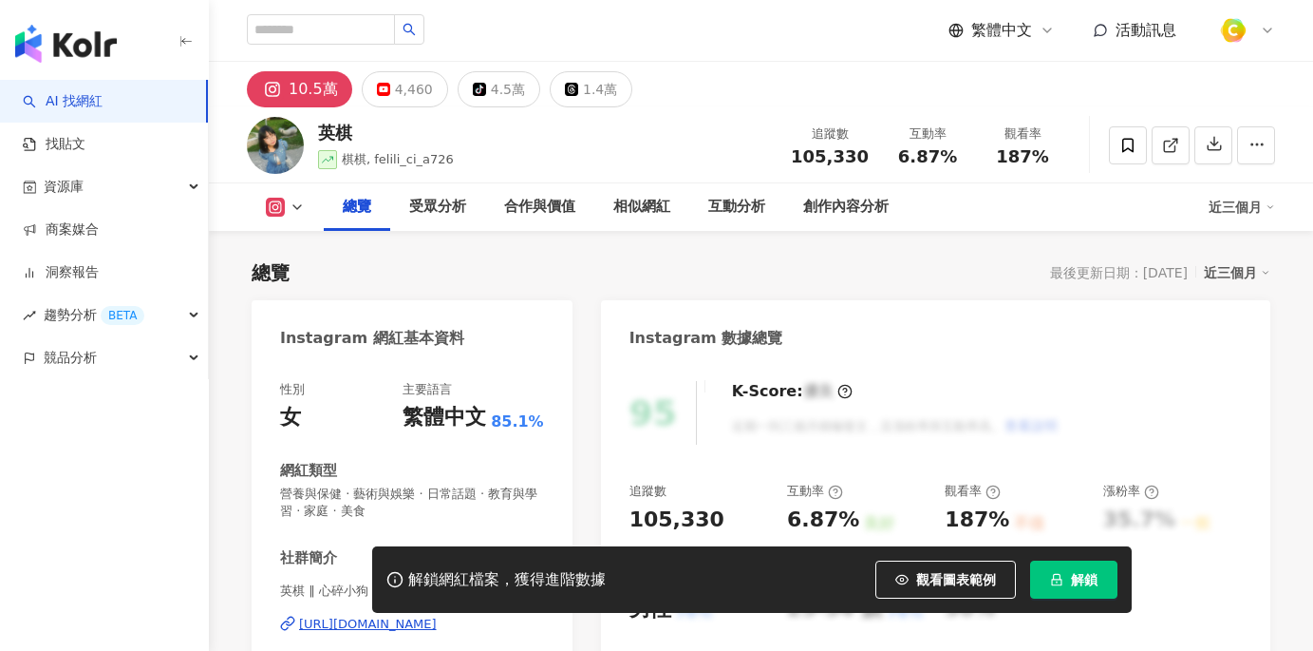
click at [957, 586] on span "觀看圖表範例" at bounding box center [956, 579] width 80 height 15
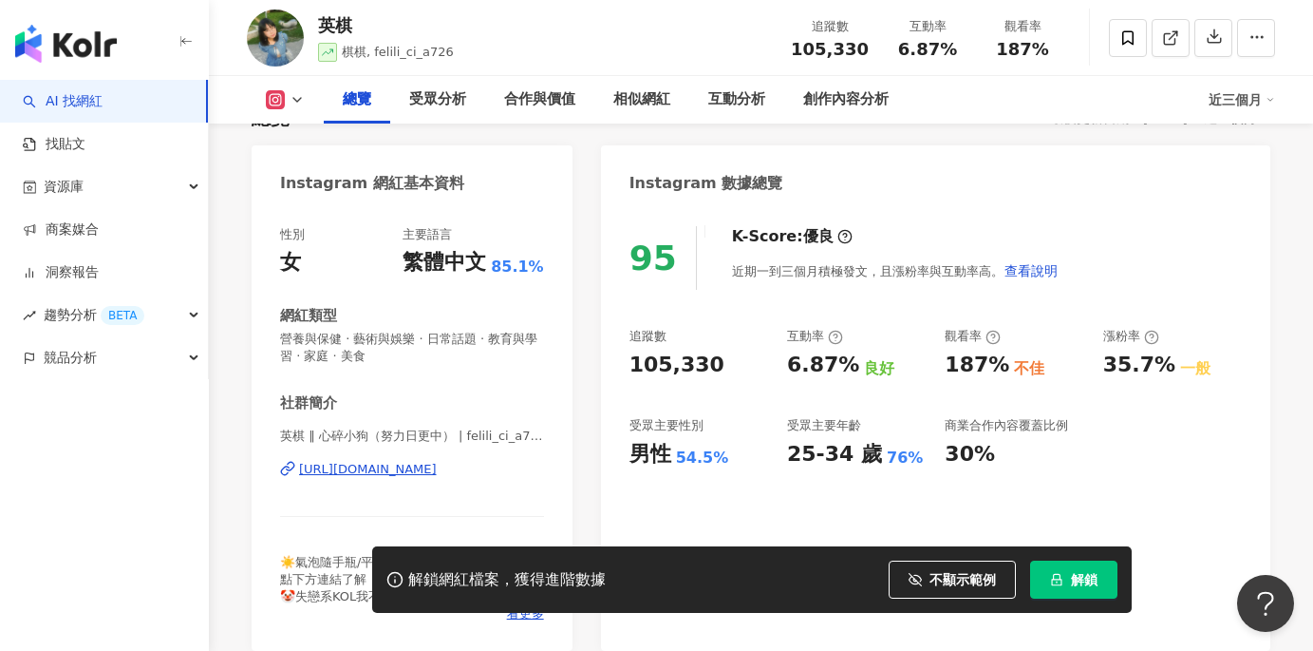
click at [436, 465] on div "https://www.instagram.com/felili_ci_a726/" at bounding box center [368, 469] width 138 height 17
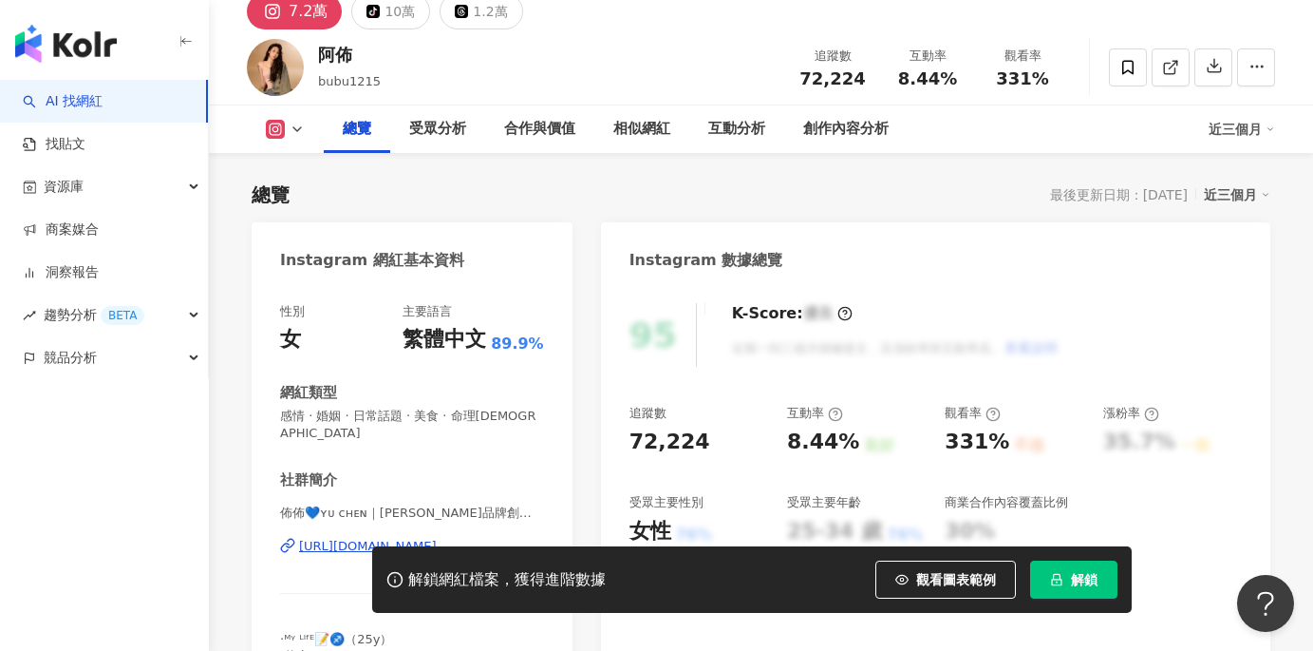
scroll to position [211, 0]
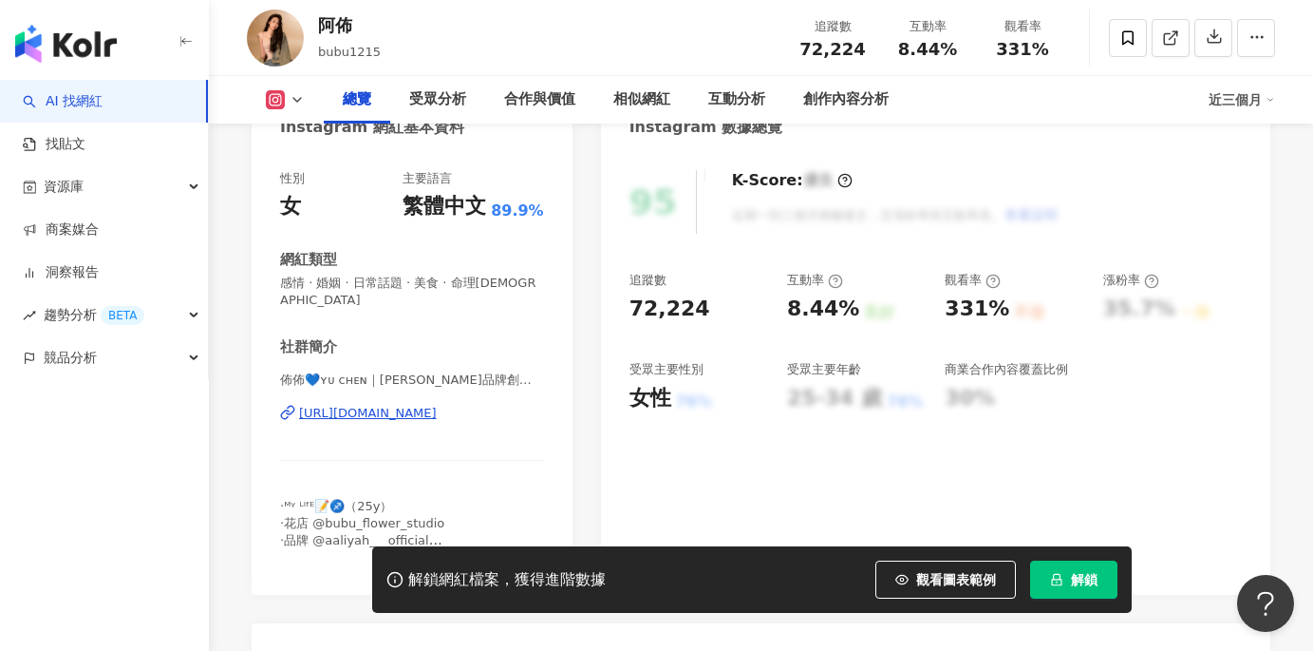
drag, startPoint x: 919, startPoint y: 574, endPoint x: 782, endPoint y: 394, distance: 226.2
click at [919, 574] on span "觀看圖表範例" at bounding box center [956, 579] width 80 height 15
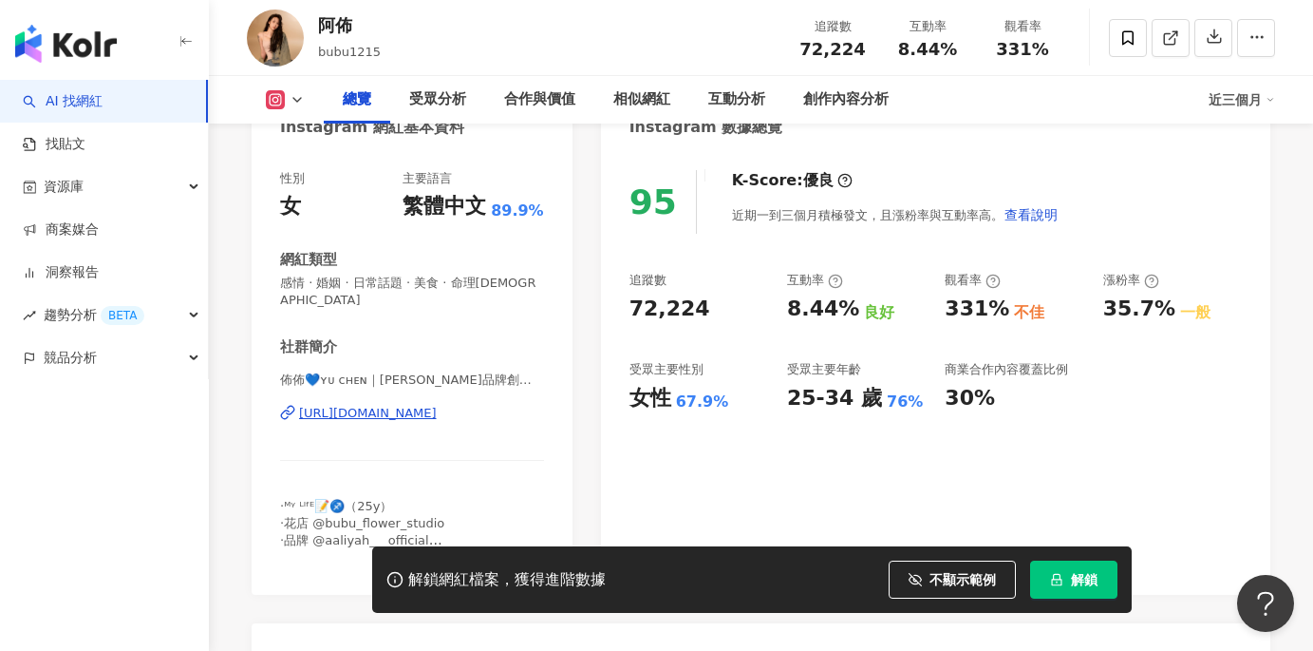
click at [437, 405] on div "https://www.instagram.com/bubu1215/" at bounding box center [368, 413] width 138 height 17
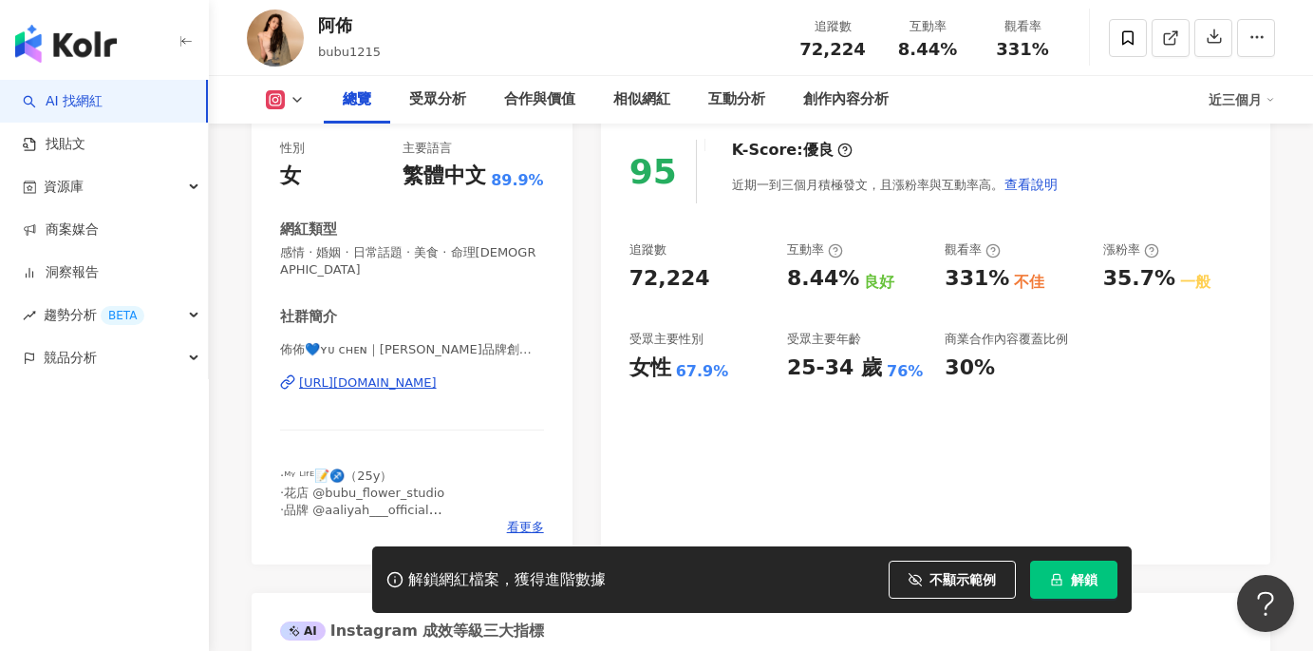
scroll to position [243, 0]
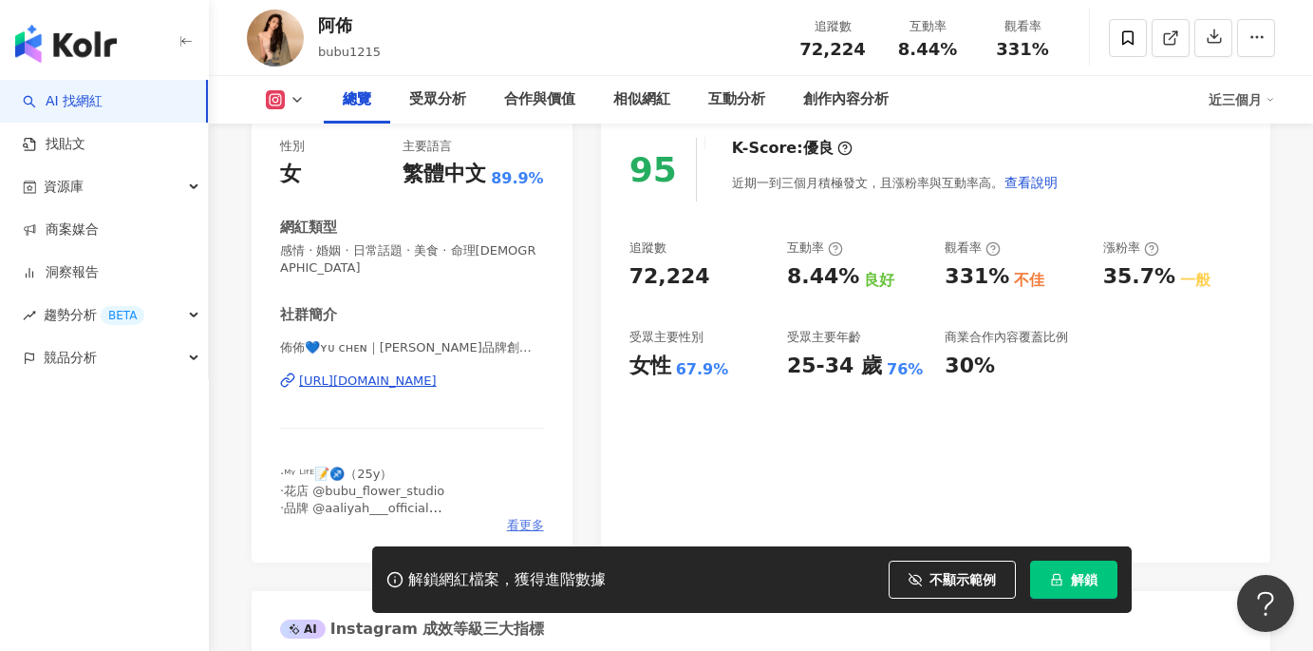
click at [511, 517] on span "看更多" at bounding box center [525, 525] width 37 height 17
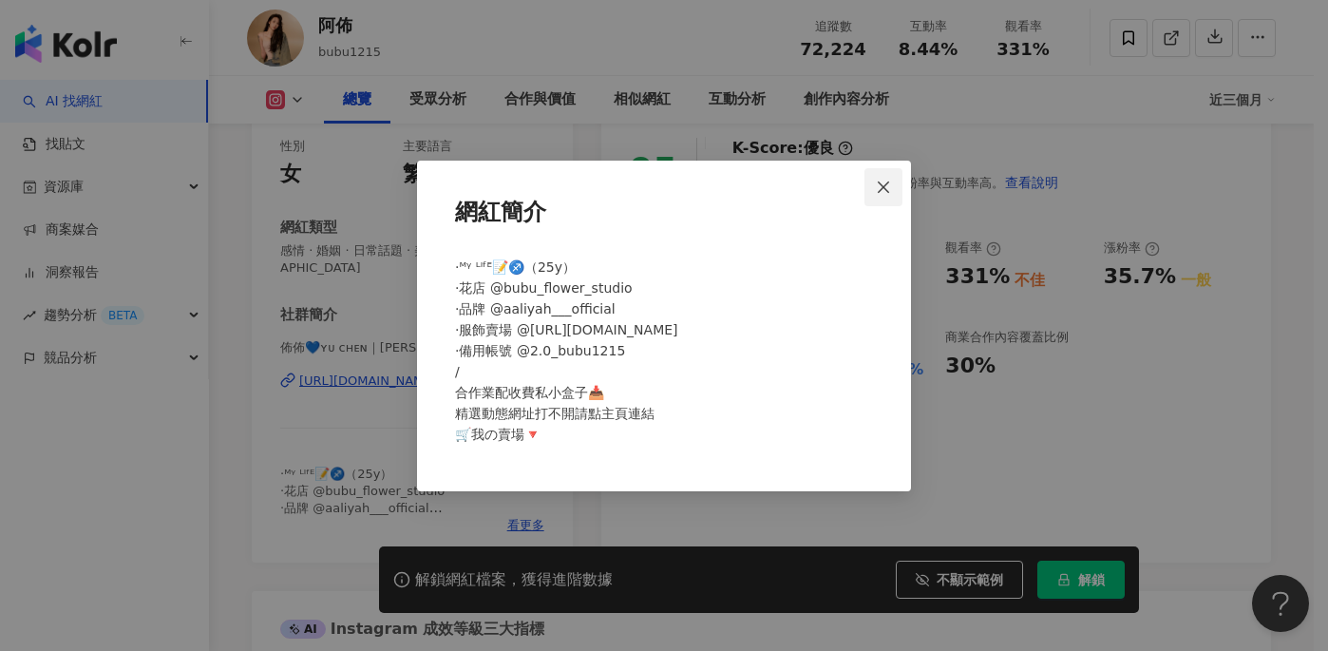
click at [887, 186] on icon "close" at bounding box center [883, 186] width 15 height 15
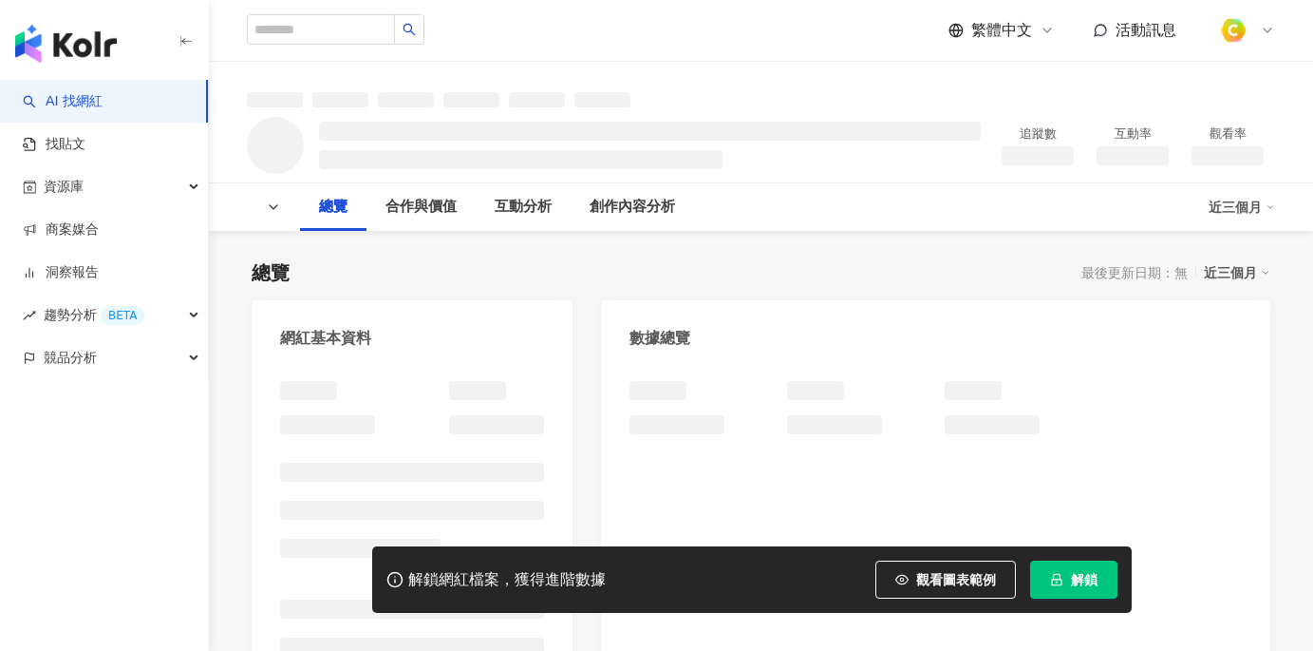
click at [931, 575] on span "觀看圖表範例" at bounding box center [956, 579] width 80 height 15
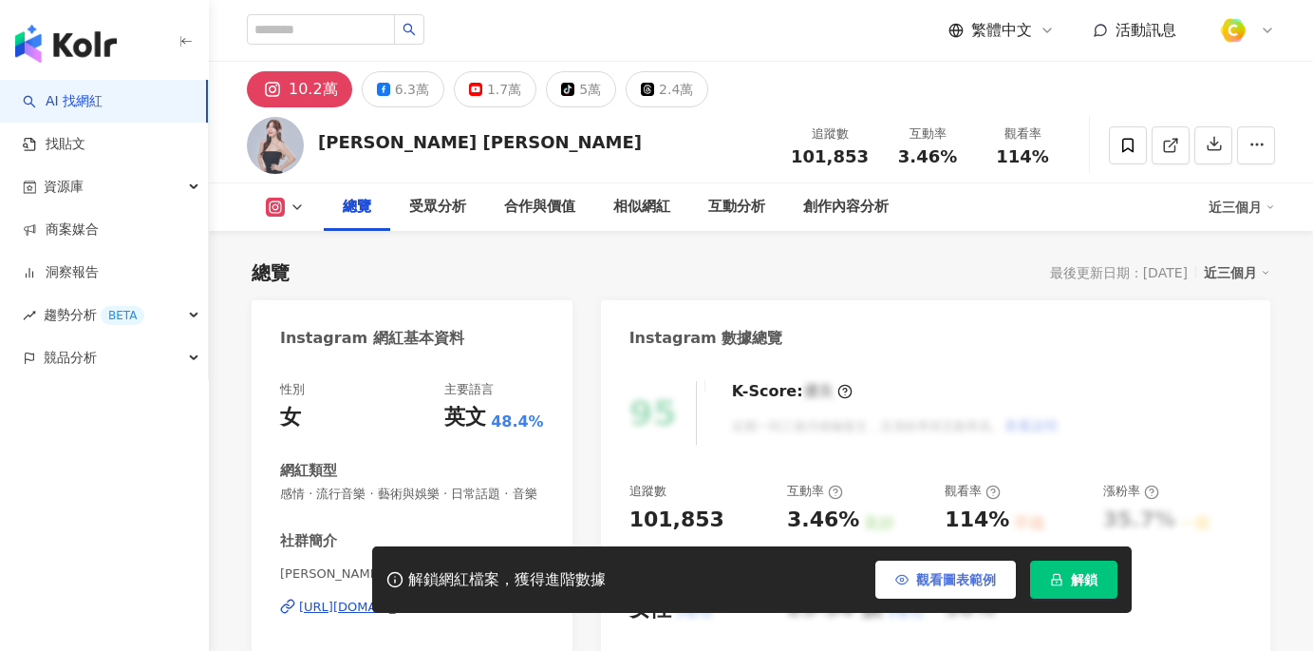
click at [924, 572] on span "觀看圖表範例" at bounding box center [956, 579] width 80 height 15
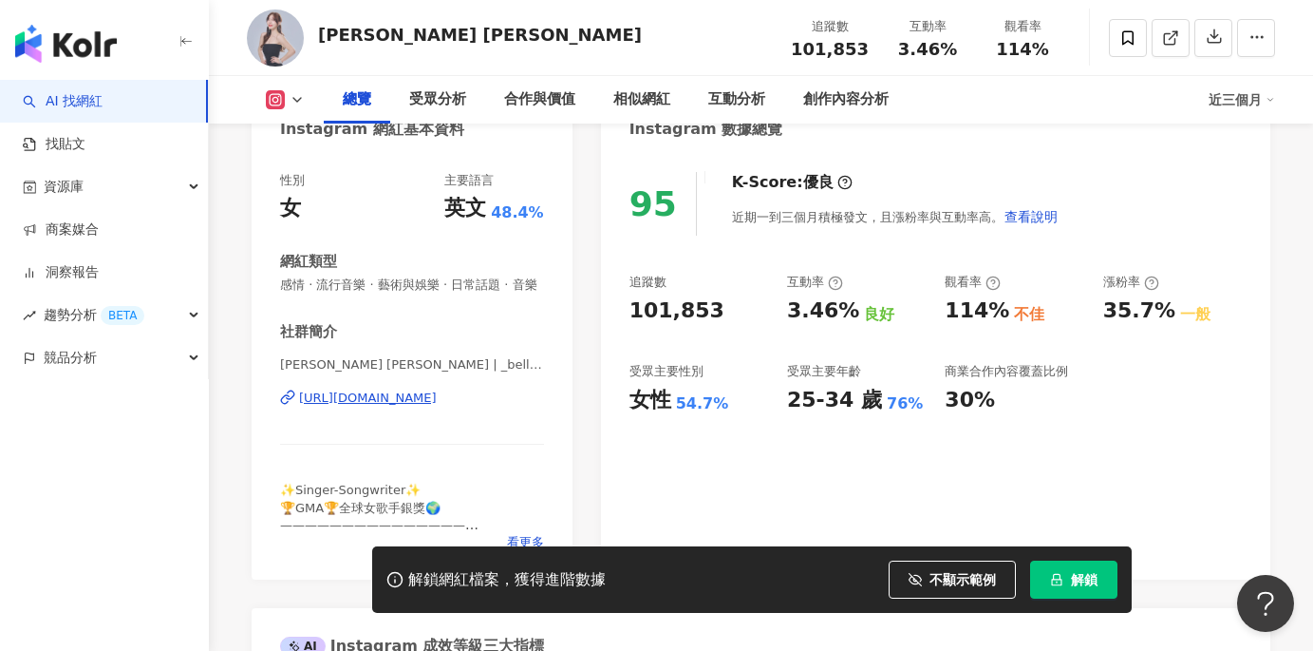
scroll to position [208, 0]
click at [420, 400] on div "https://www.instagram.com/_bell66_/" at bounding box center [368, 398] width 138 height 17
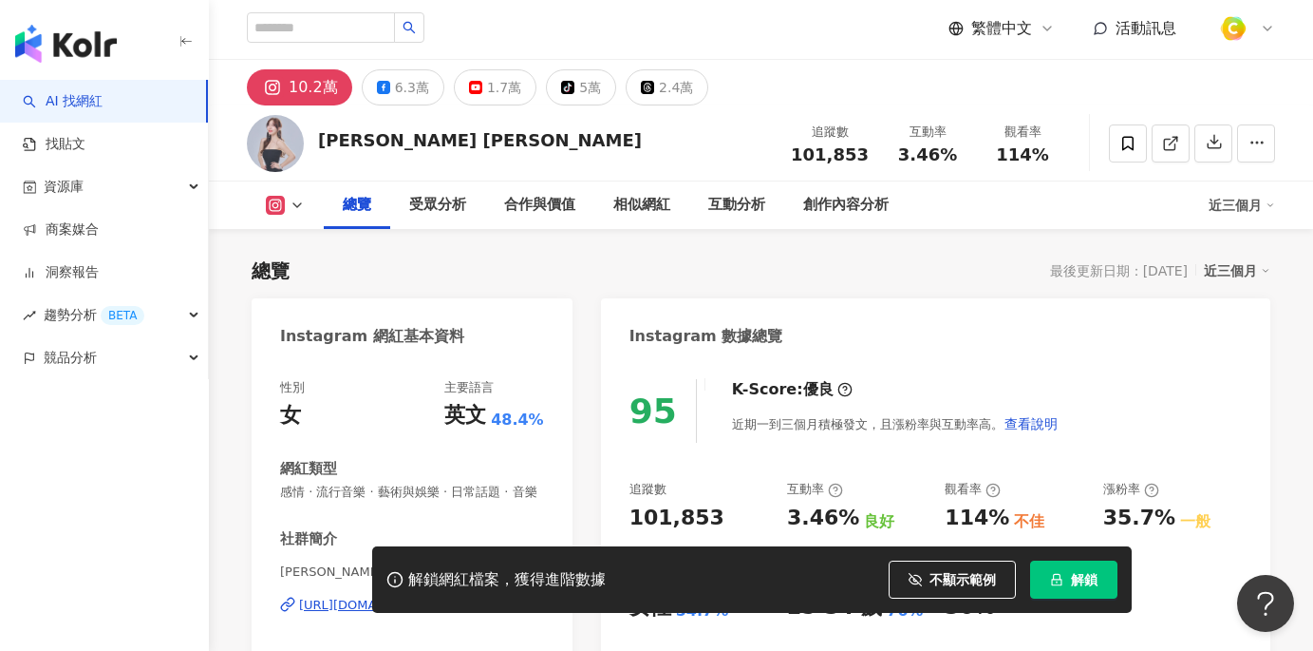
scroll to position [0, 0]
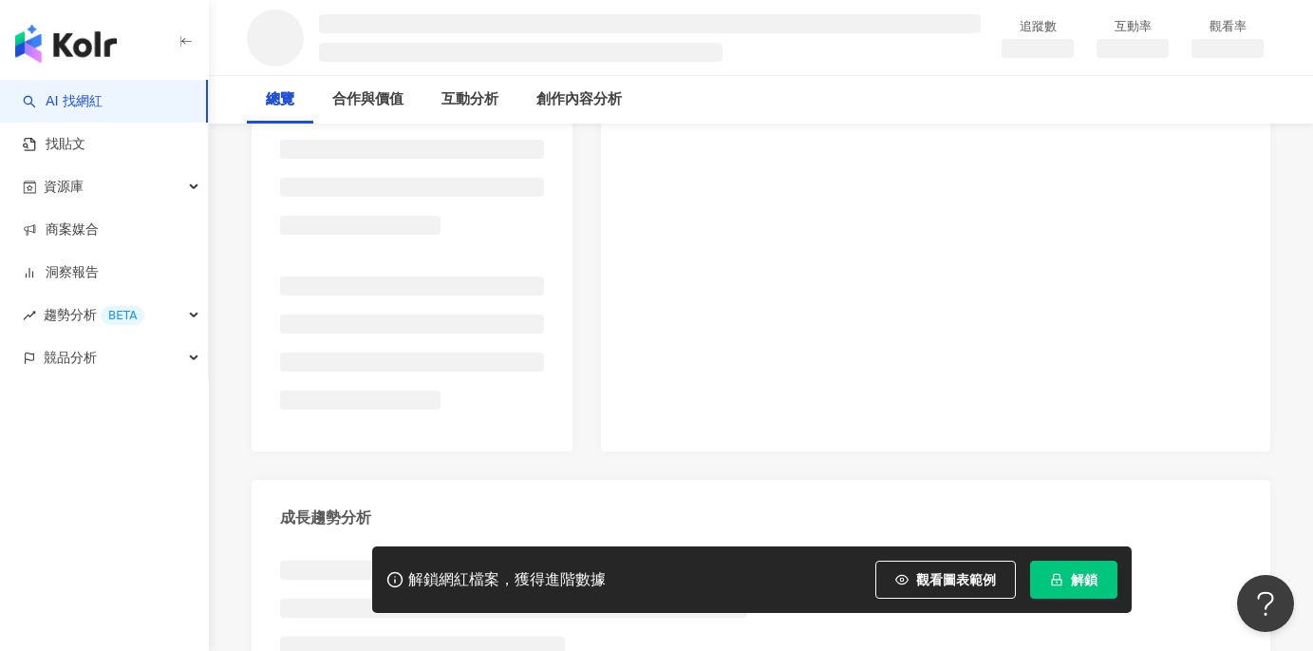
scroll to position [486, 0]
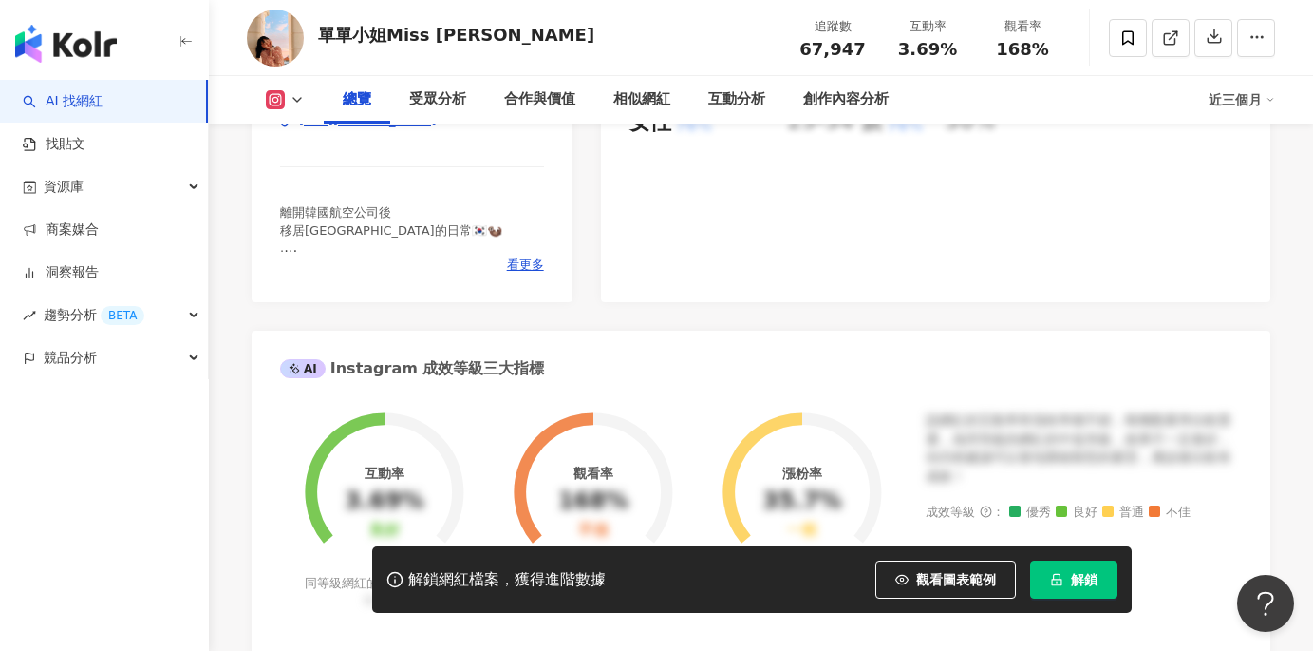
scroll to position [154, 0]
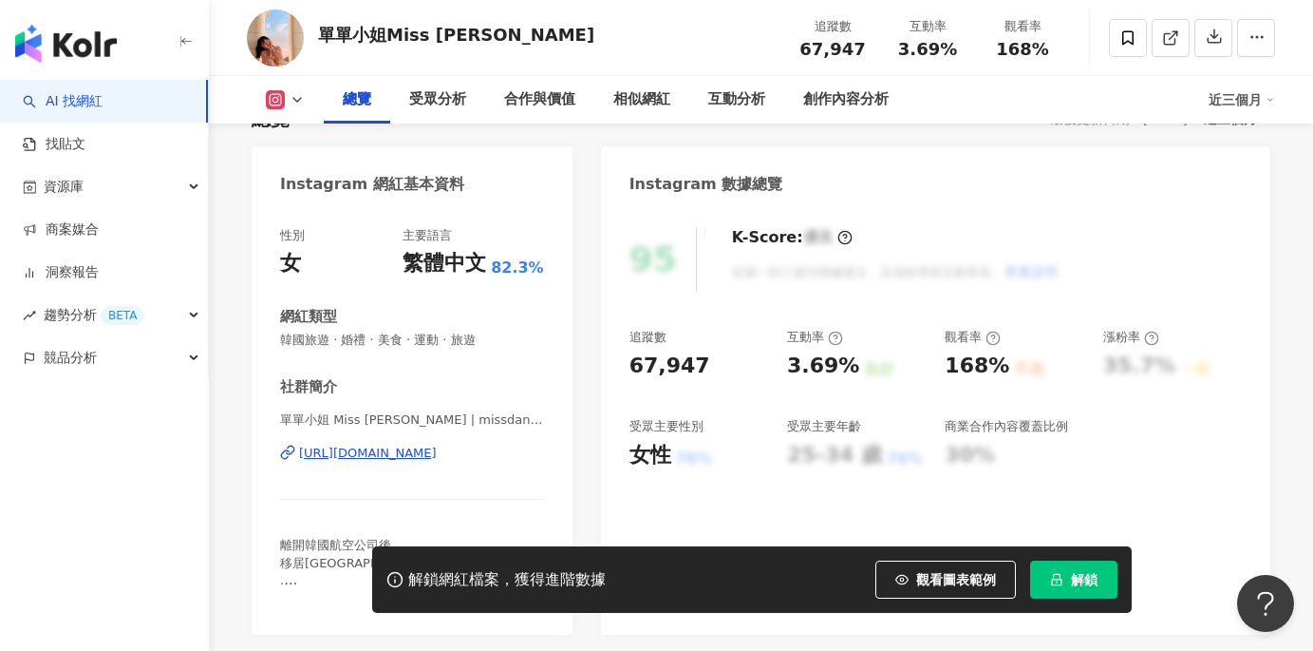
click at [891, 575] on button "觀看圖表範例" at bounding box center [946, 579] width 141 height 38
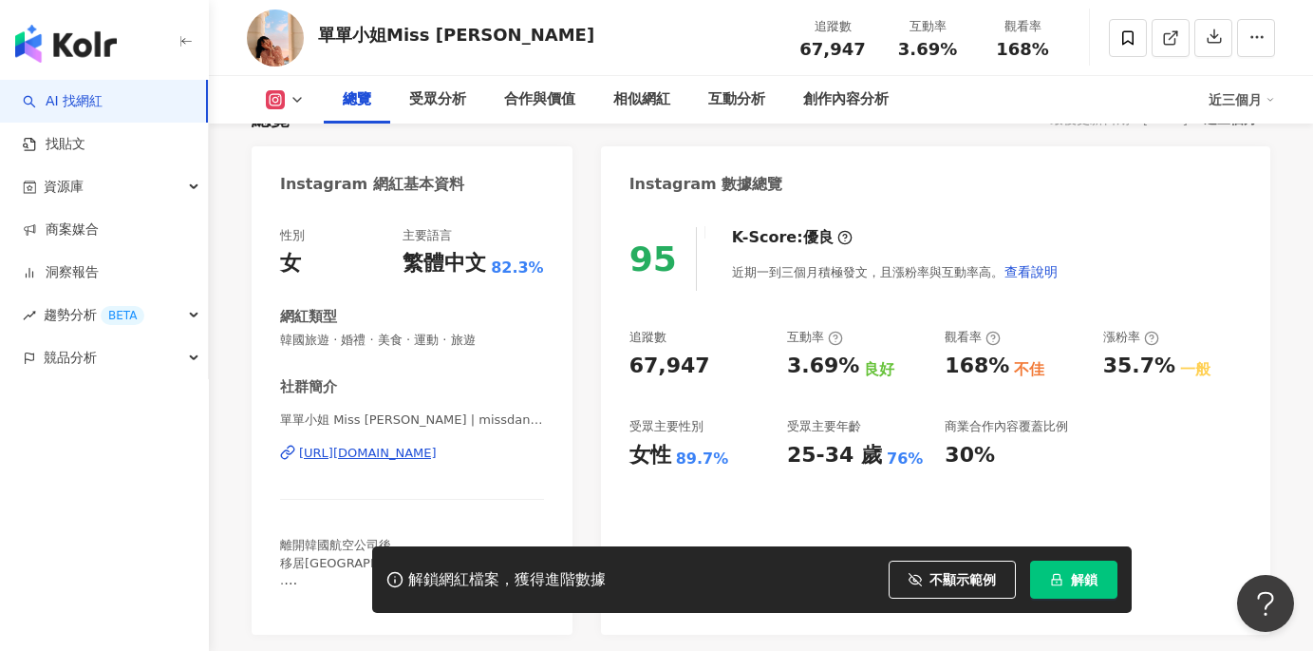
click at [397, 457] on div "https://www.instagram.com/missdandan98/" at bounding box center [368, 452] width 138 height 17
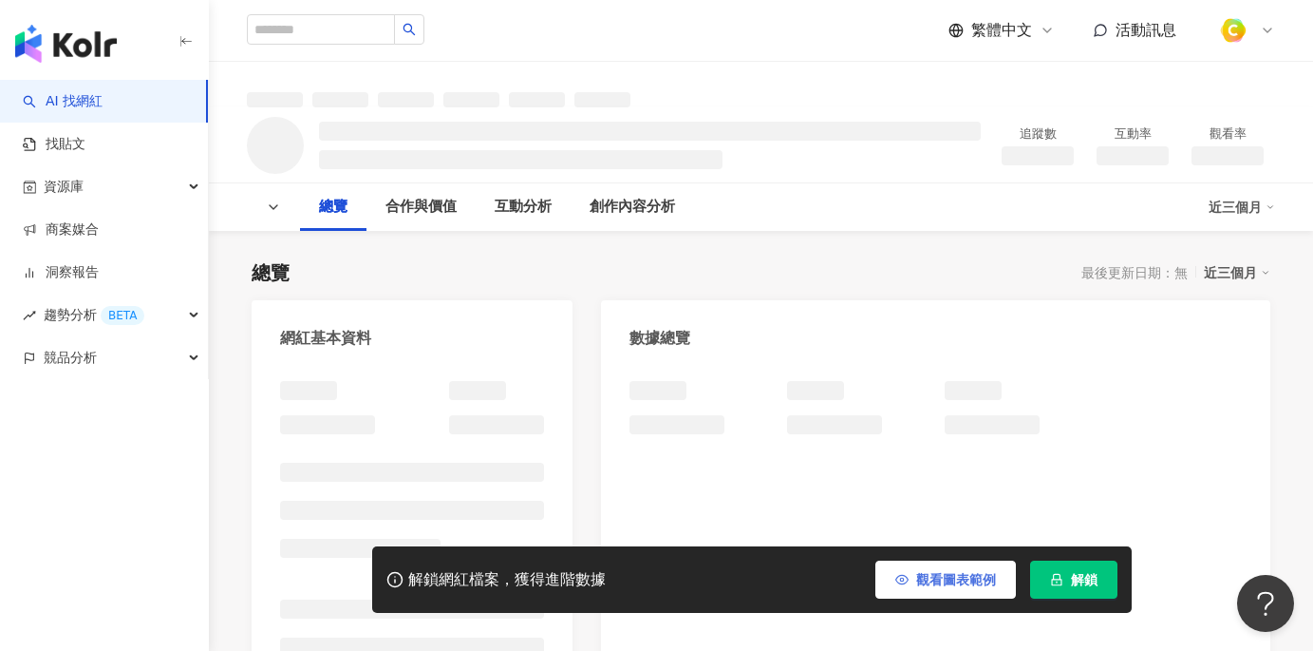
click at [922, 570] on button "觀看圖表範例" at bounding box center [946, 579] width 141 height 38
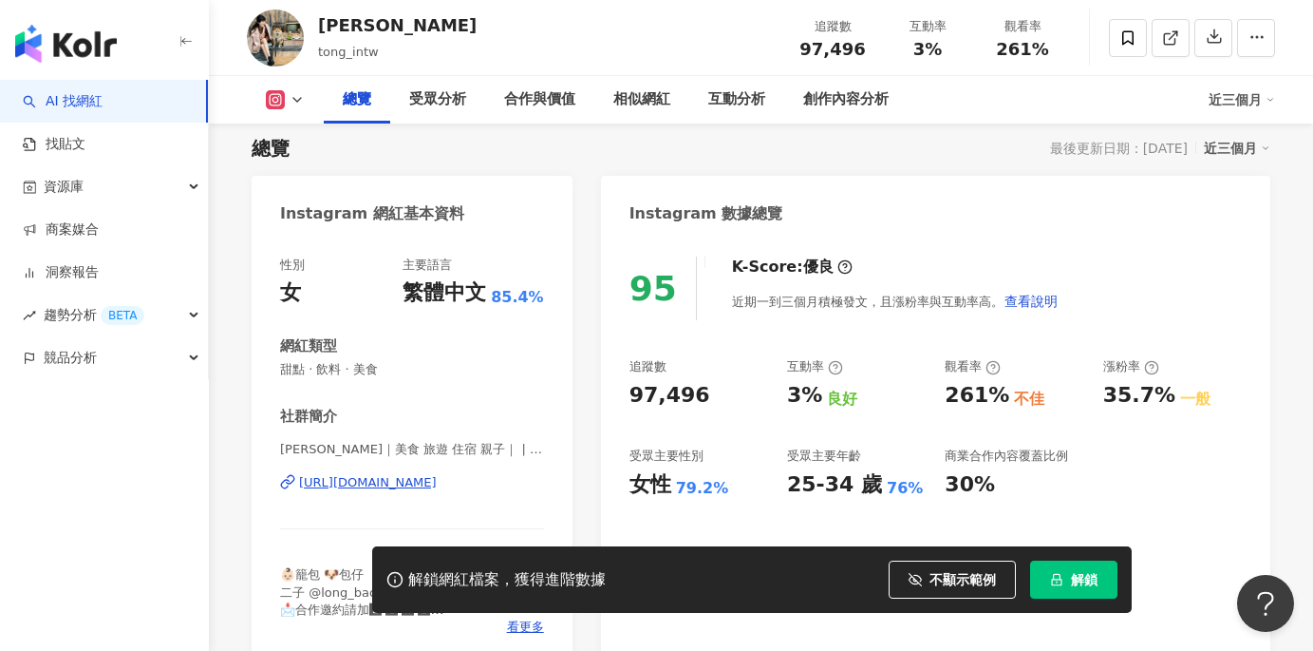
scroll to position [219, 0]
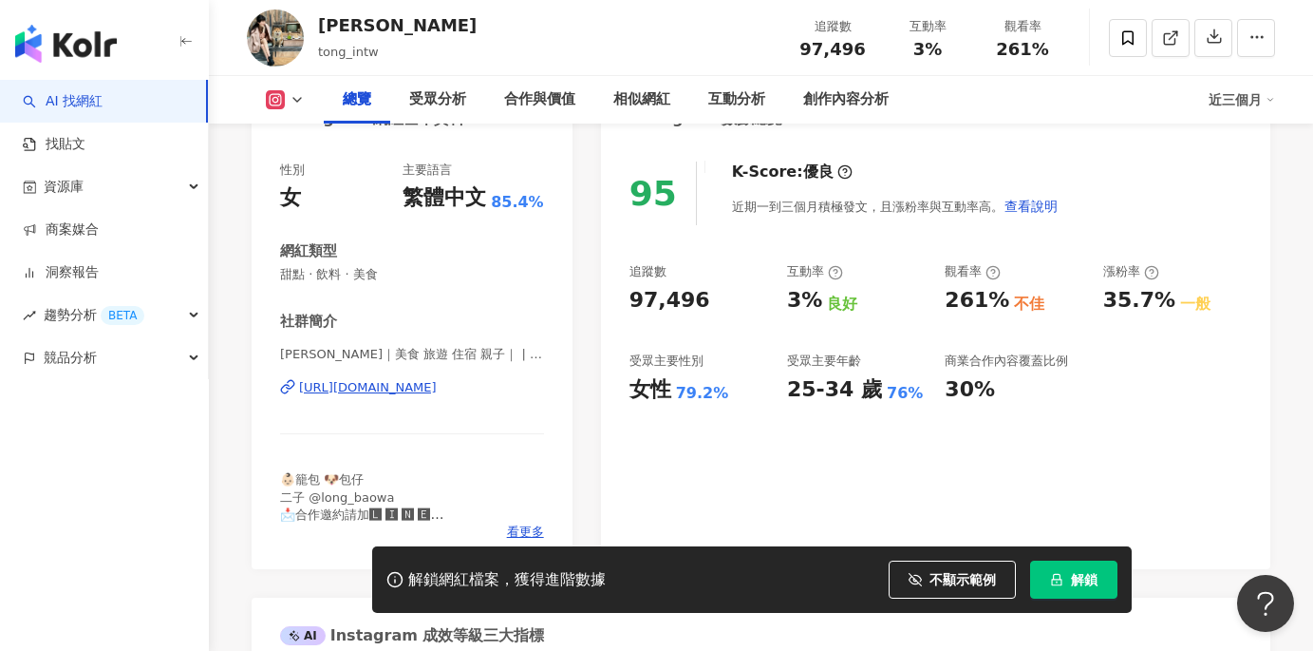
click at [406, 387] on div "https://www.instagram.com/tong_intw/" at bounding box center [368, 387] width 138 height 17
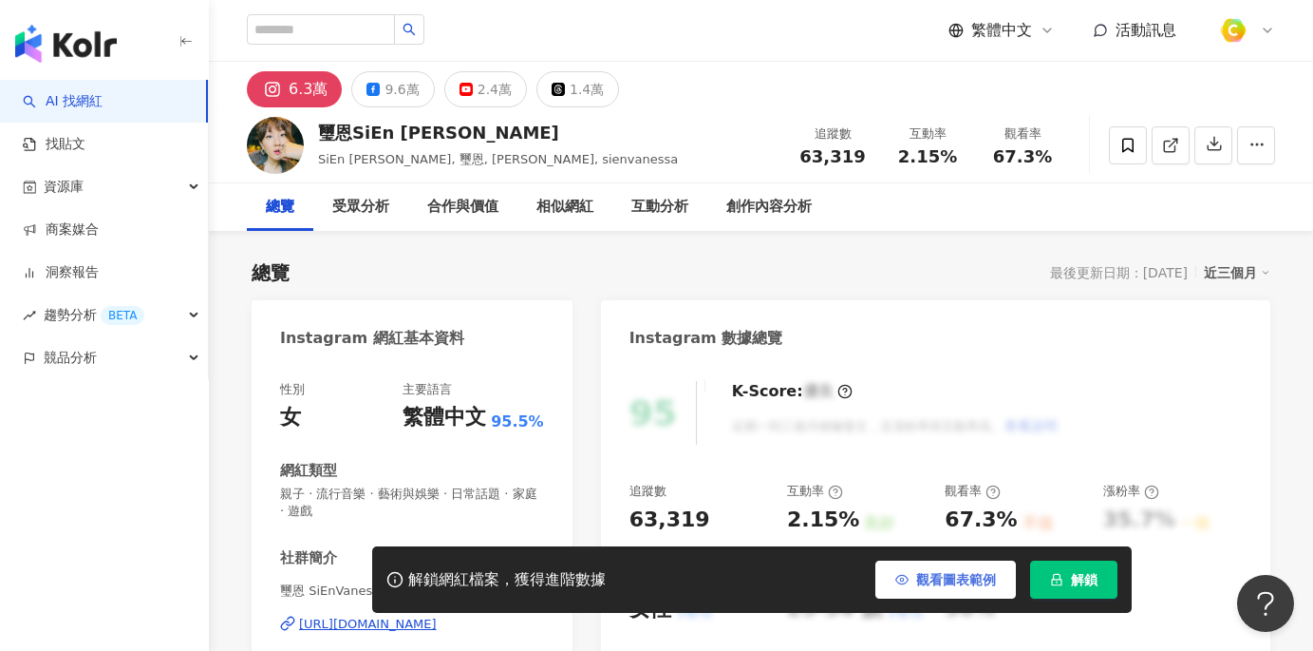
click at [972, 576] on span "觀看圖表範例" at bounding box center [956, 579] width 80 height 15
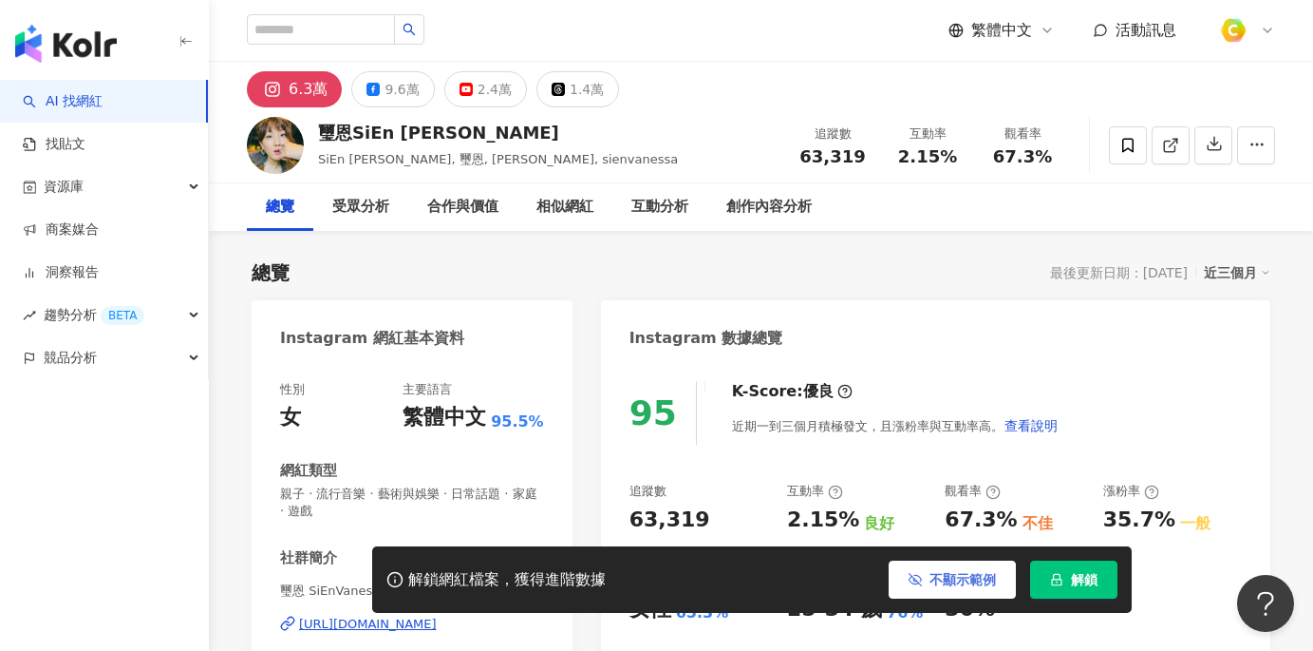
click at [928, 594] on button "不顯示範例" at bounding box center [952, 579] width 127 height 38
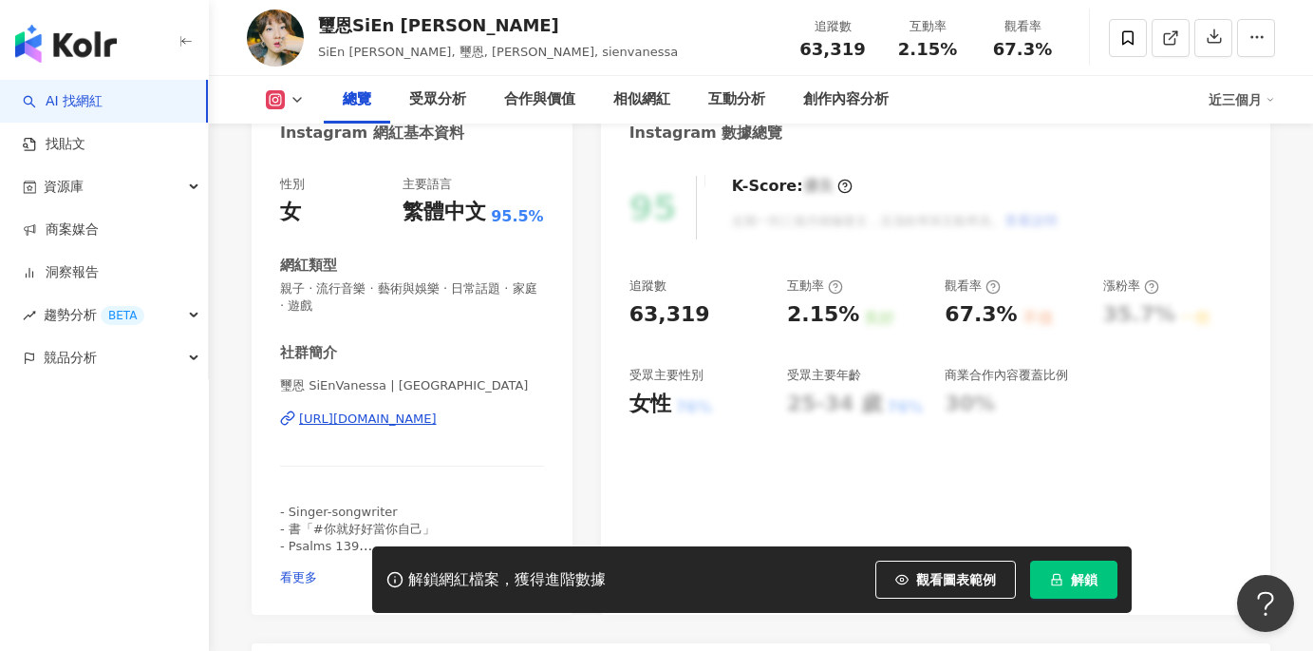
scroll to position [205, 0]
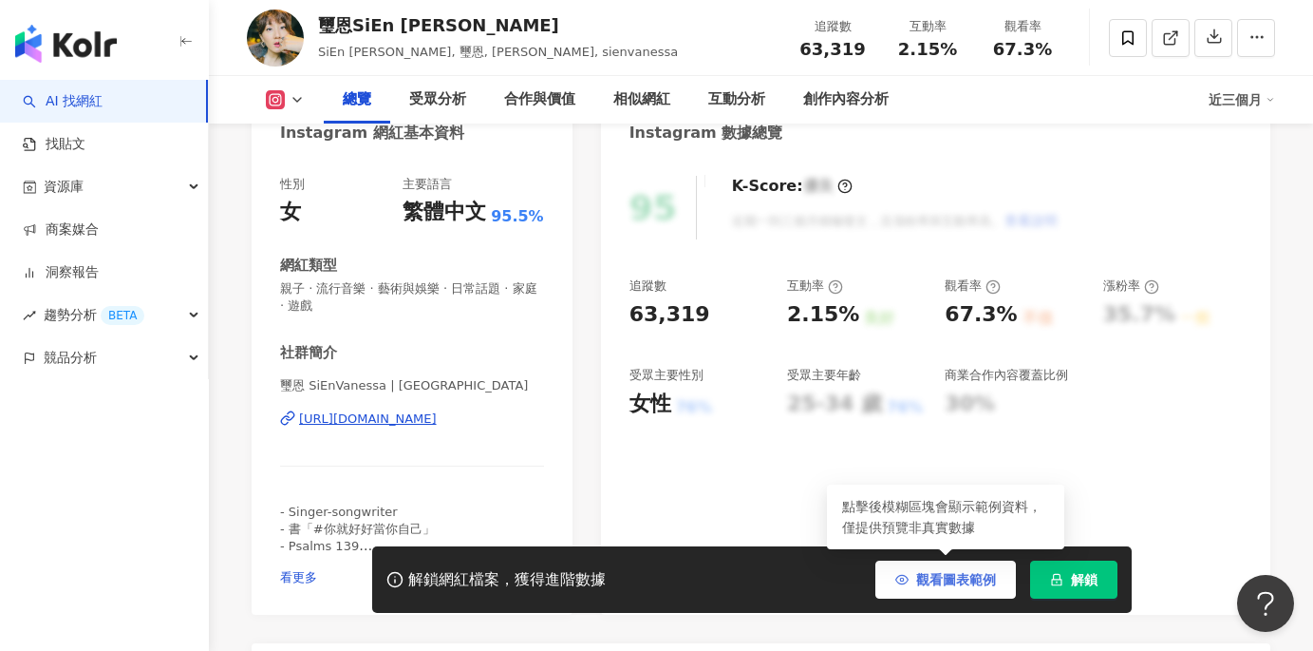
click at [930, 575] on span "觀看圖表範例" at bounding box center [956, 579] width 80 height 15
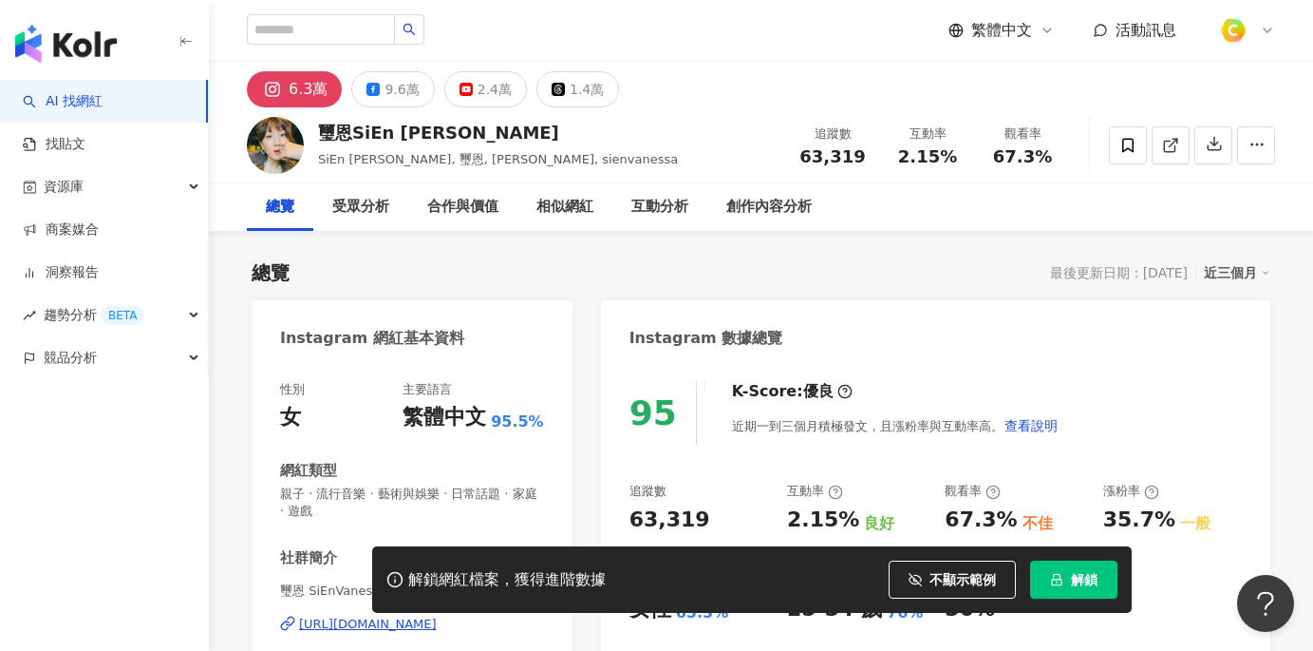
scroll to position [239, 0]
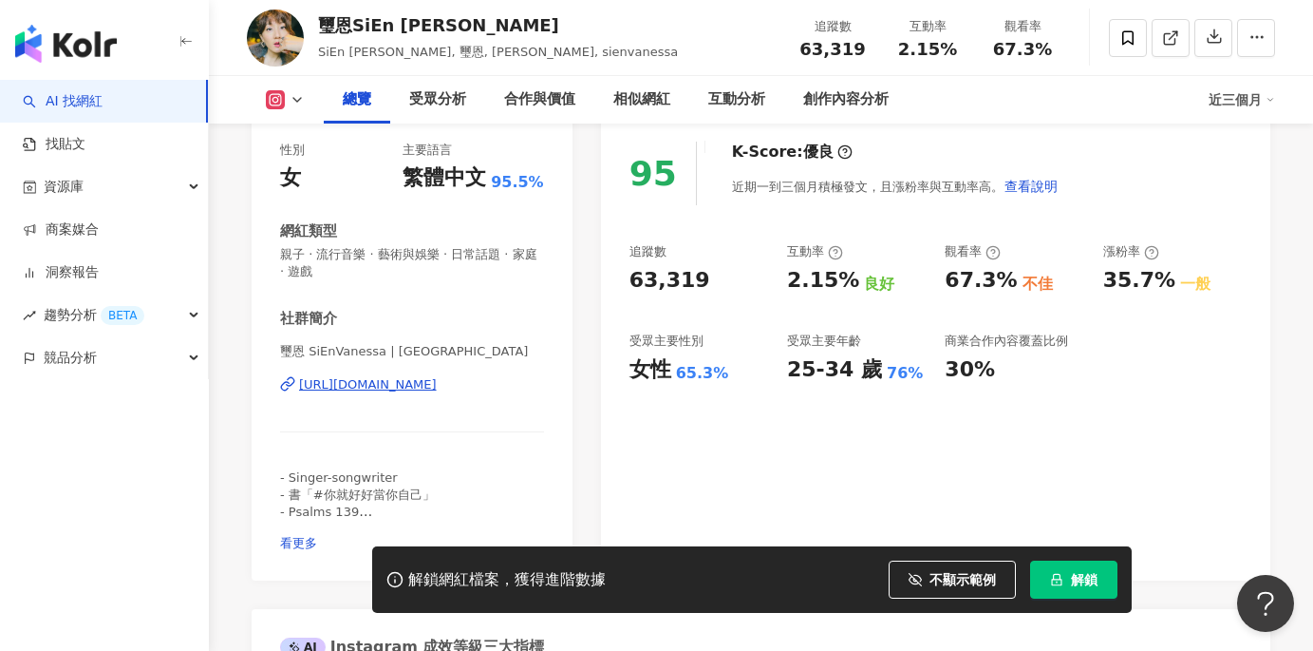
click at [437, 386] on div "https://www.instagram.com/sienvanessa/" at bounding box center [368, 384] width 138 height 17
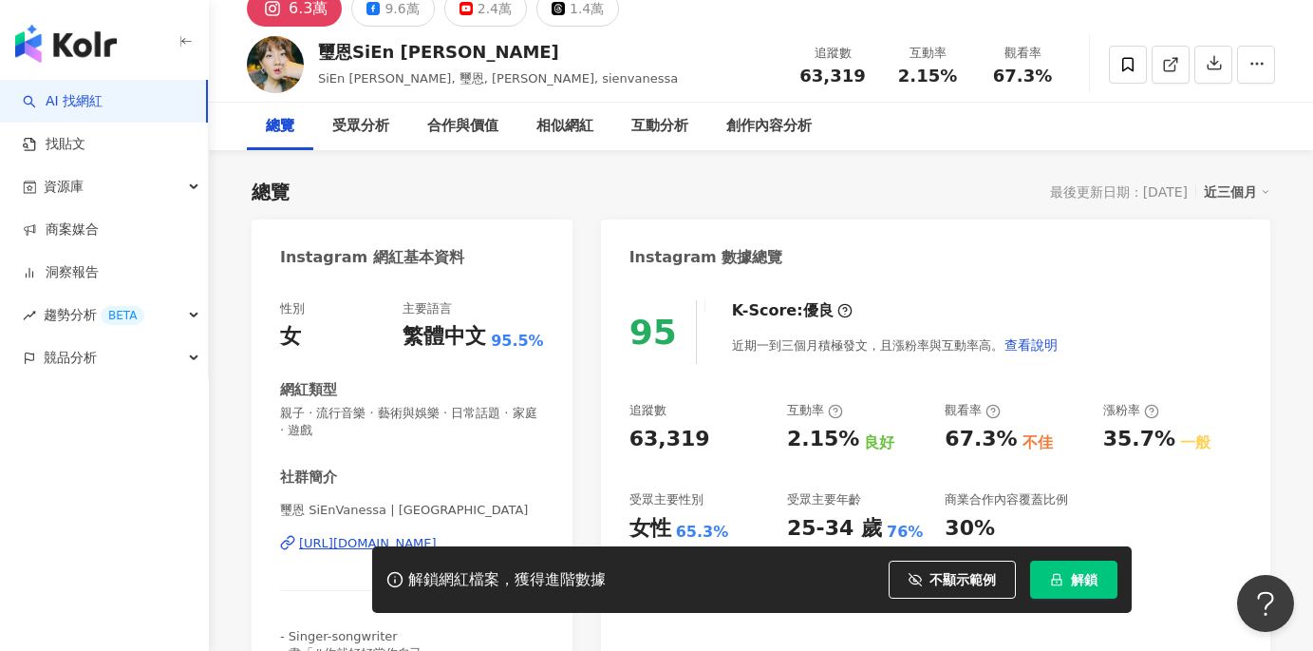
scroll to position [0, 0]
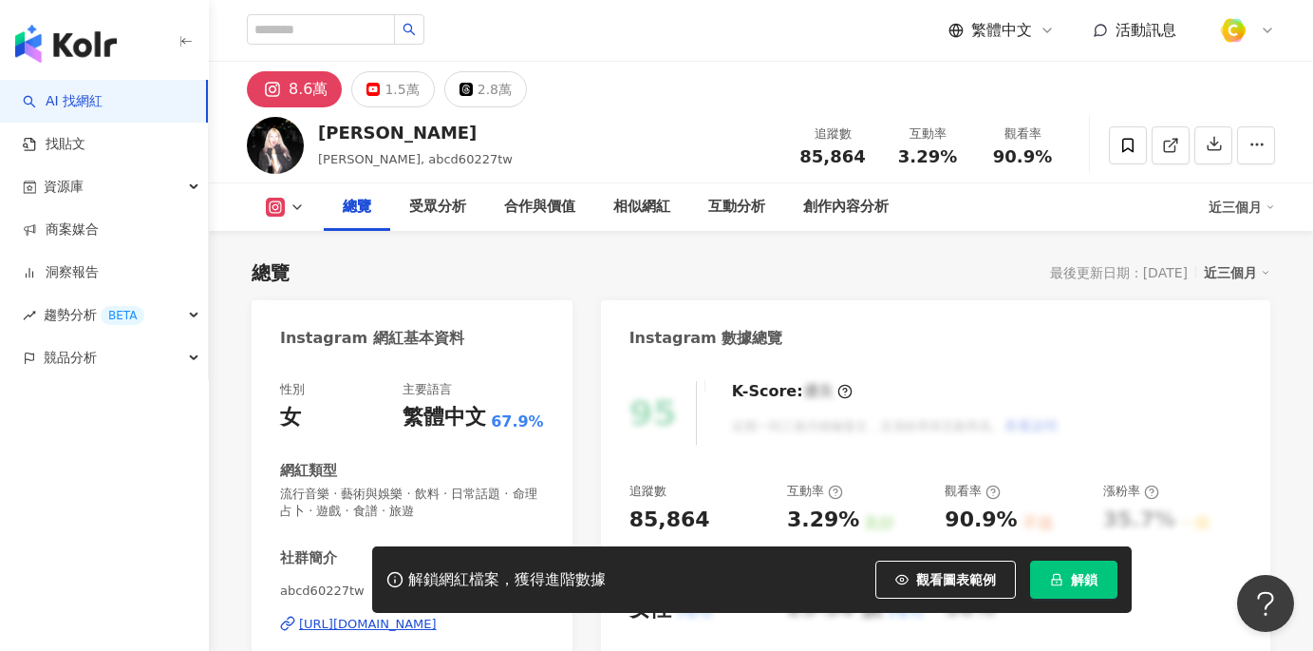
scroll to position [222, 0]
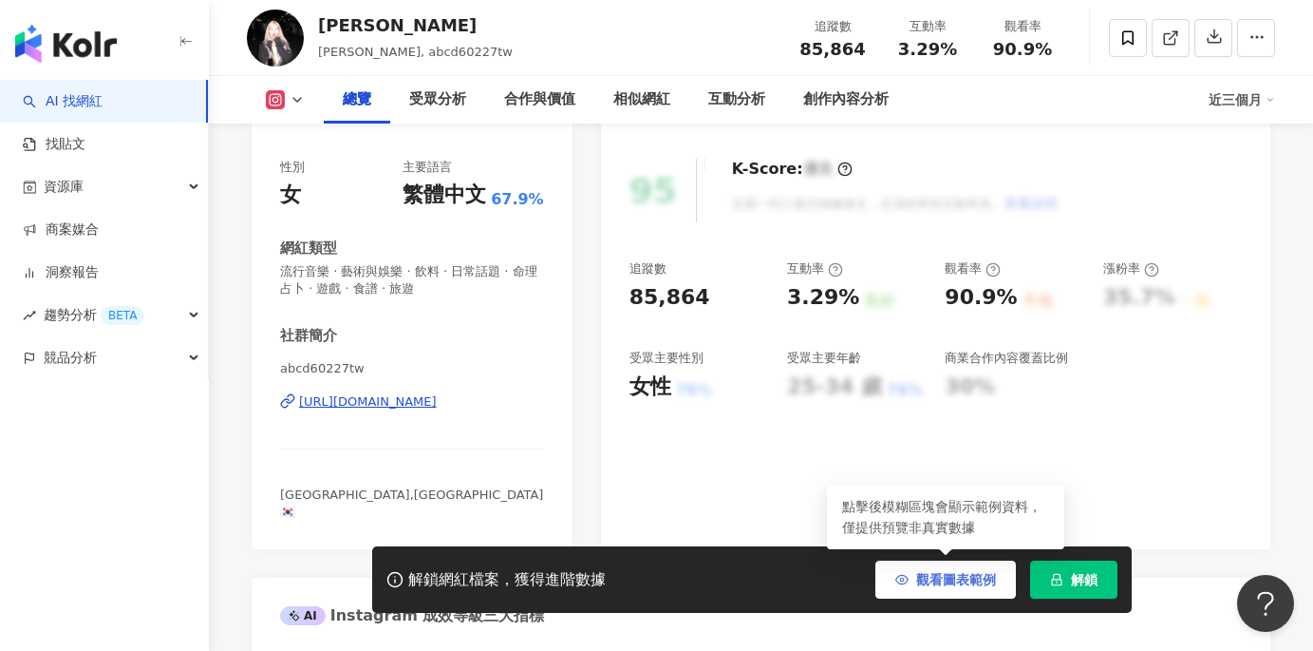
click at [928, 579] on span "觀看圖表範例" at bounding box center [956, 579] width 80 height 15
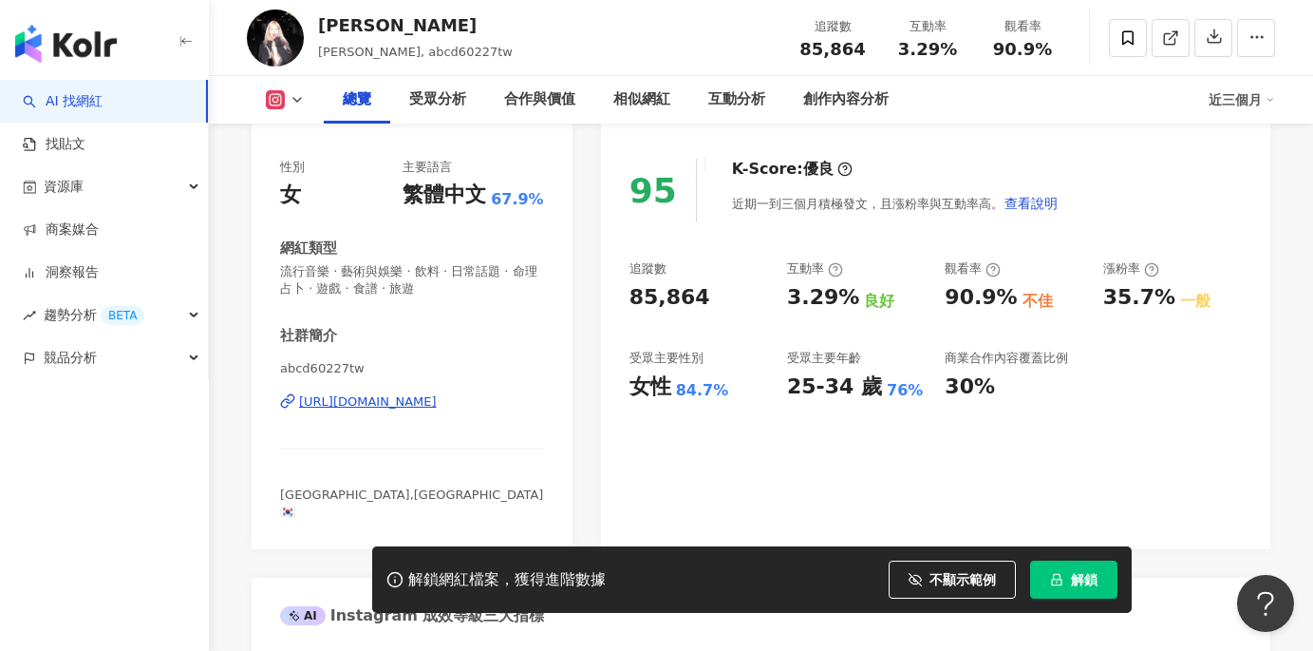
click at [437, 398] on div "[URL][DOMAIN_NAME]" at bounding box center [368, 401] width 138 height 17
